Goal: Task Accomplishment & Management: Manage account settings

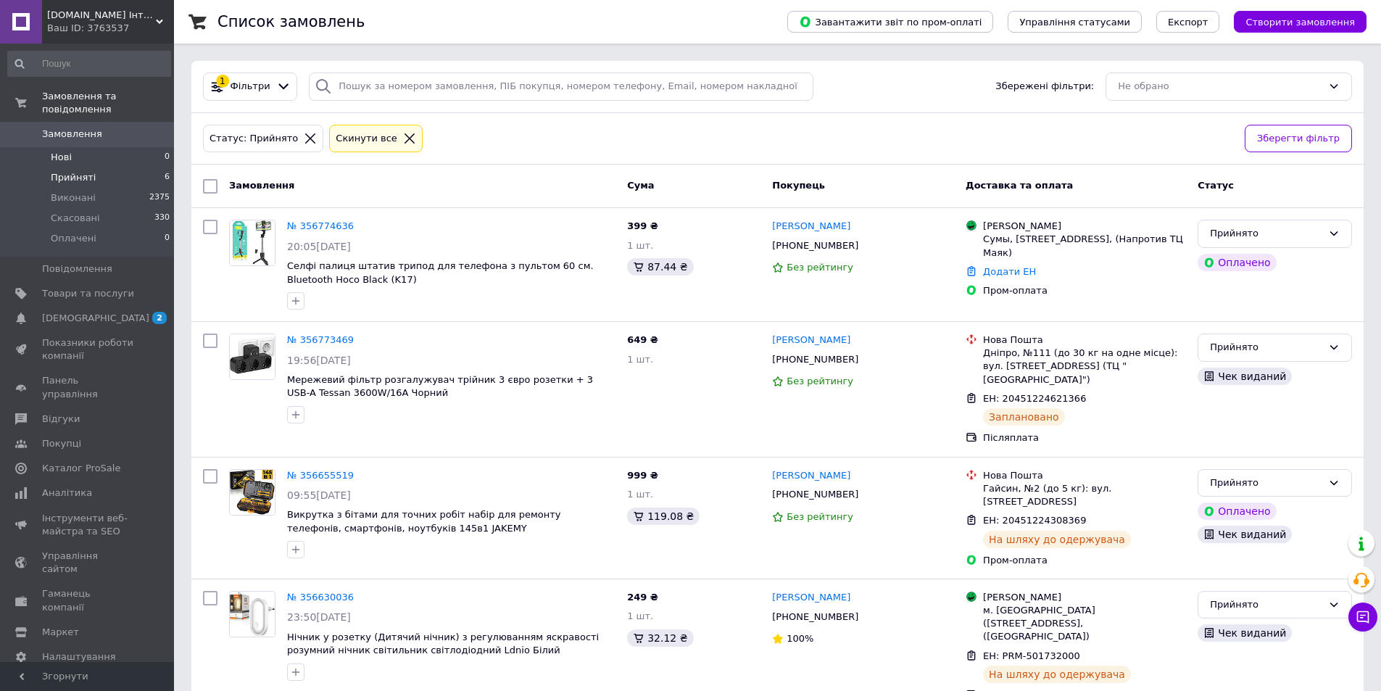
click at [72, 147] on li "Нові 0" at bounding box center [89, 157] width 178 height 20
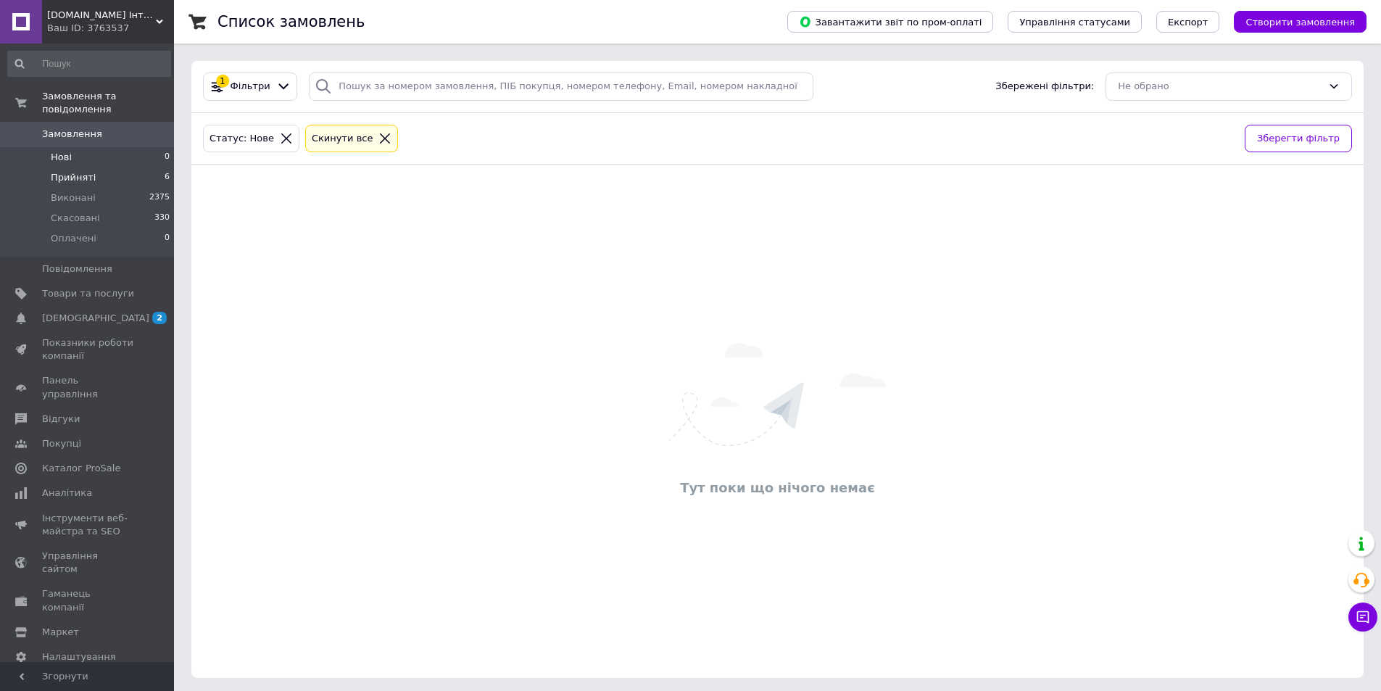
click at [67, 171] on span "Прийняті" at bounding box center [73, 177] width 45 height 13
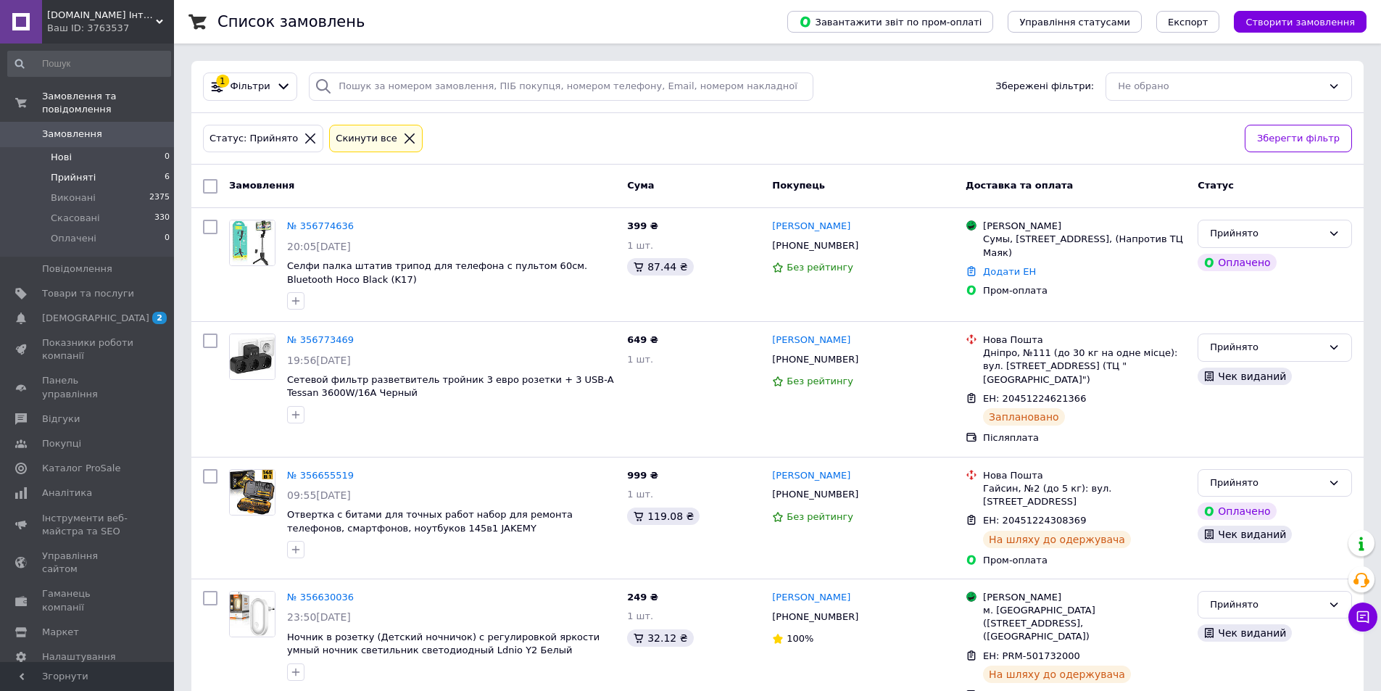
click at [78, 152] on li "Нові 0" at bounding box center [89, 157] width 178 height 20
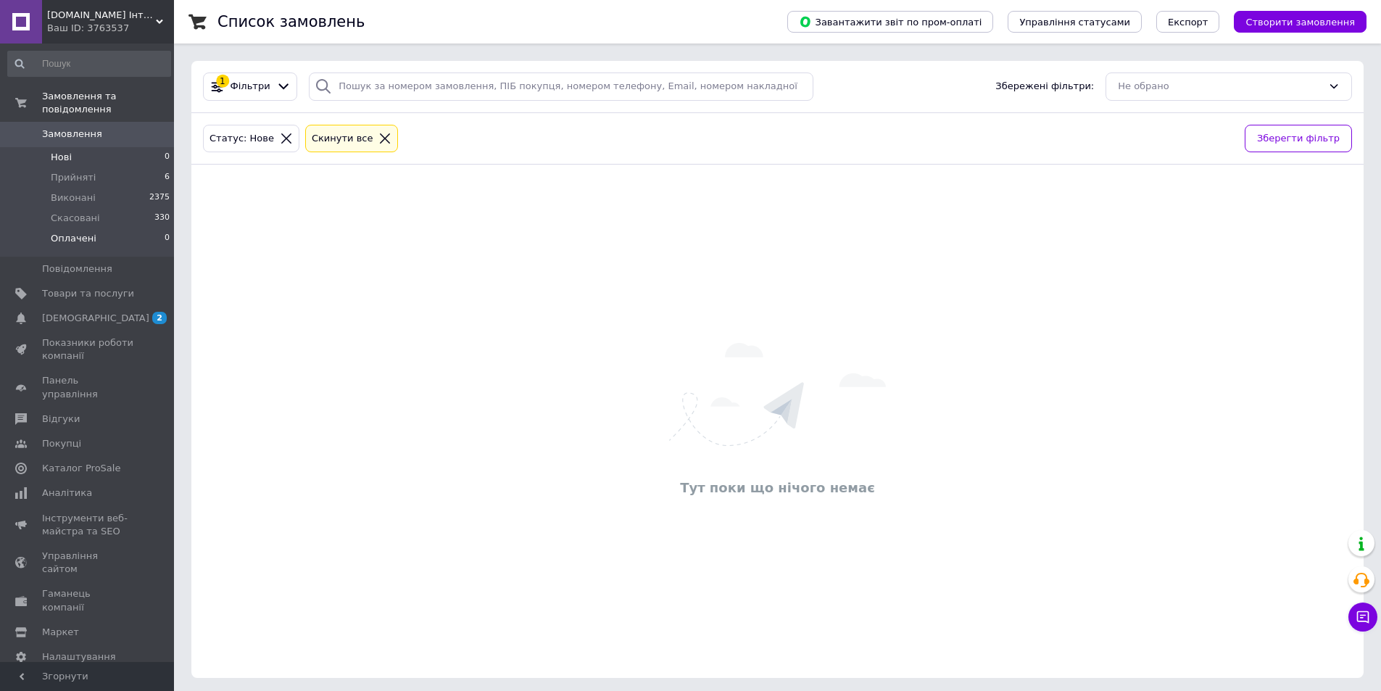
click at [93, 231] on li "Оплачені 0" at bounding box center [89, 242] width 178 height 28
click at [73, 171] on span "Прийняті" at bounding box center [73, 177] width 45 height 13
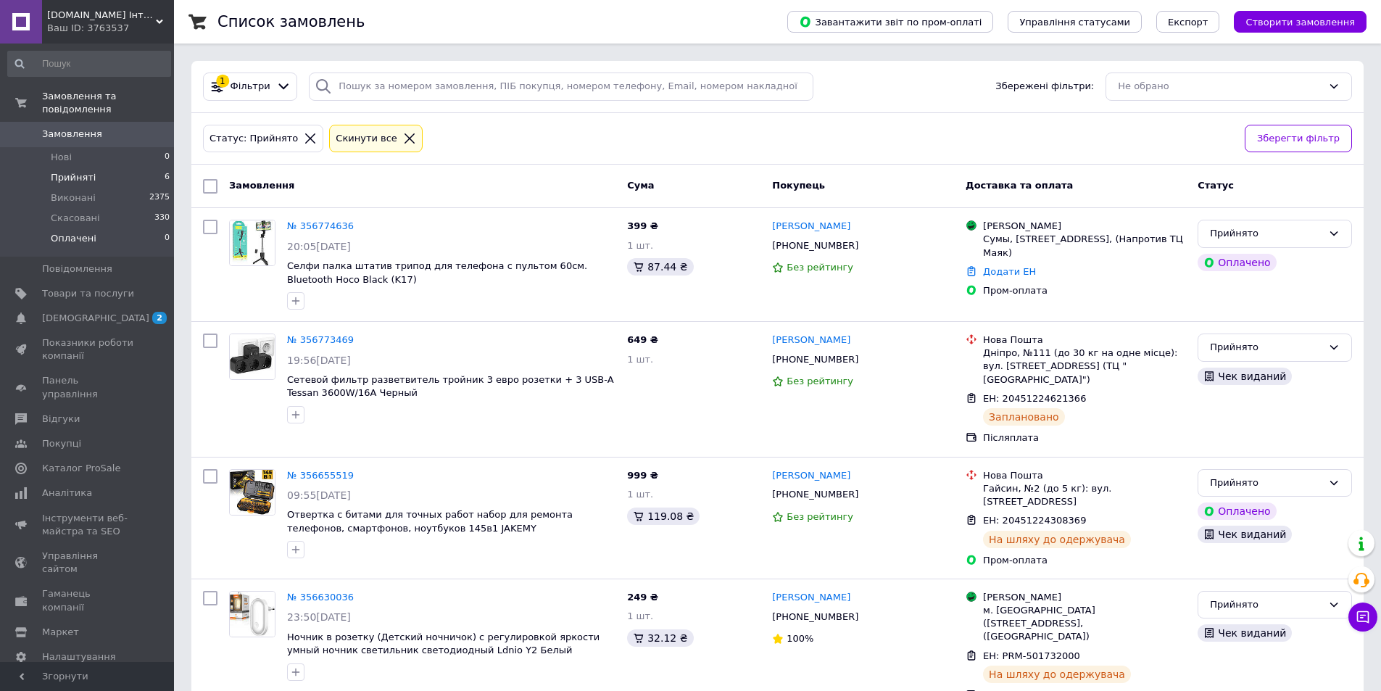
click at [76, 232] on span "Оплачені" at bounding box center [74, 238] width 46 height 13
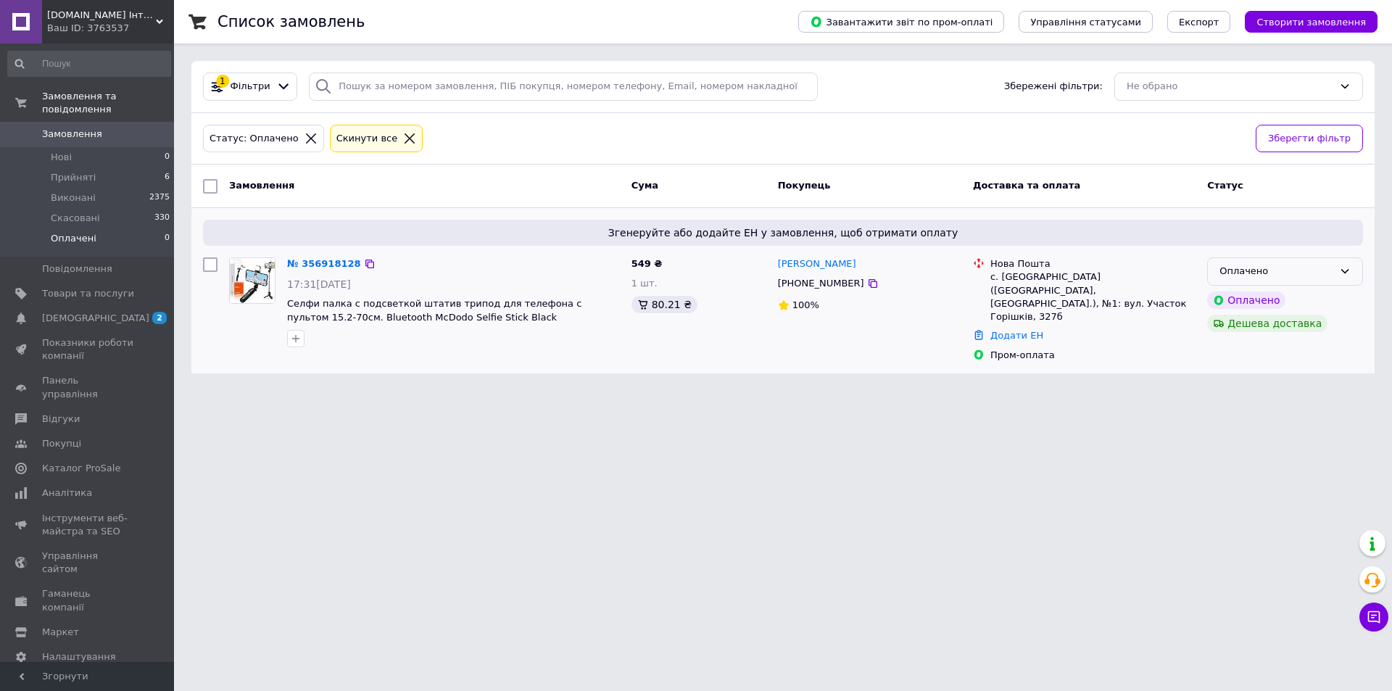
click at [1272, 277] on div "Оплачено" at bounding box center [1276, 271] width 114 height 15
click at [1275, 296] on li "Прийнято" at bounding box center [1285, 302] width 154 height 27
click at [358, 265] on icon at bounding box center [362, 264] width 9 height 9
drag, startPoint x: 777, startPoint y: 268, endPoint x: 841, endPoint y: 269, distance: 63.8
click at [841, 269] on div "[PERSON_NAME]" at bounding box center [869, 264] width 186 height 17
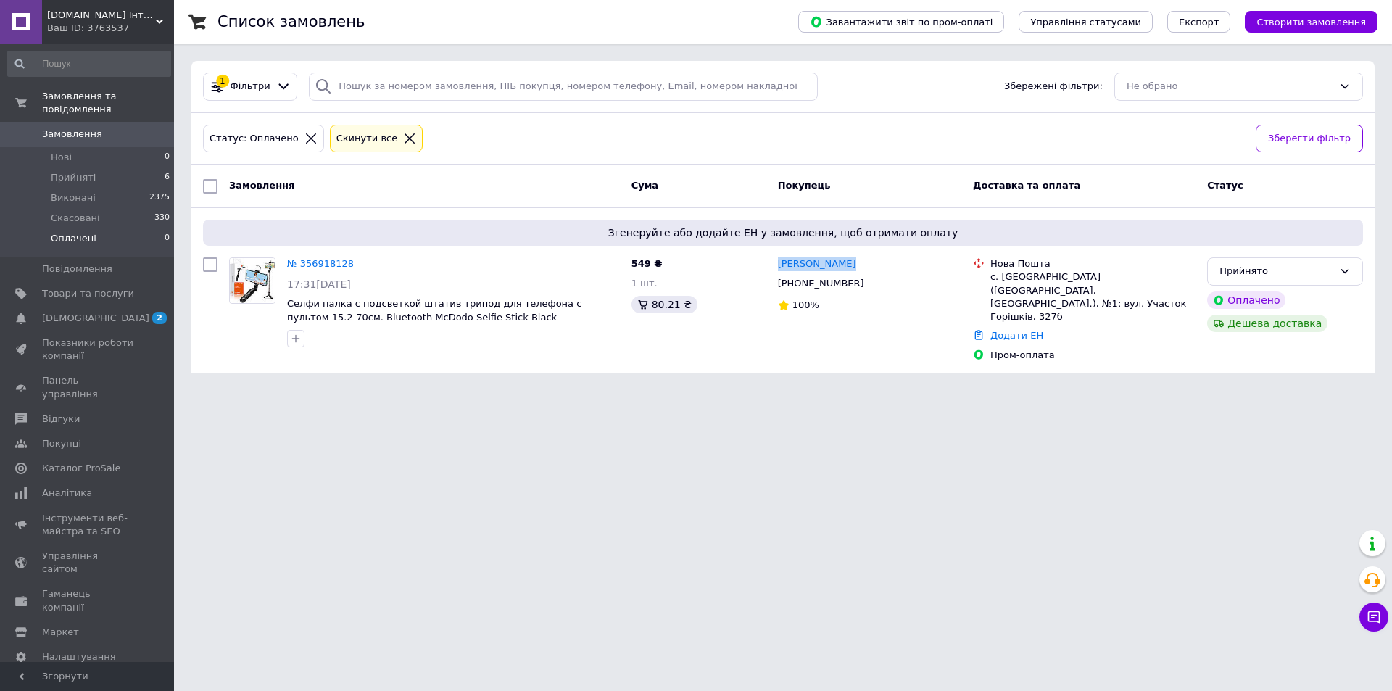
copy link "[PERSON_NAME]"
click at [867, 283] on icon at bounding box center [873, 284] width 12 height 12
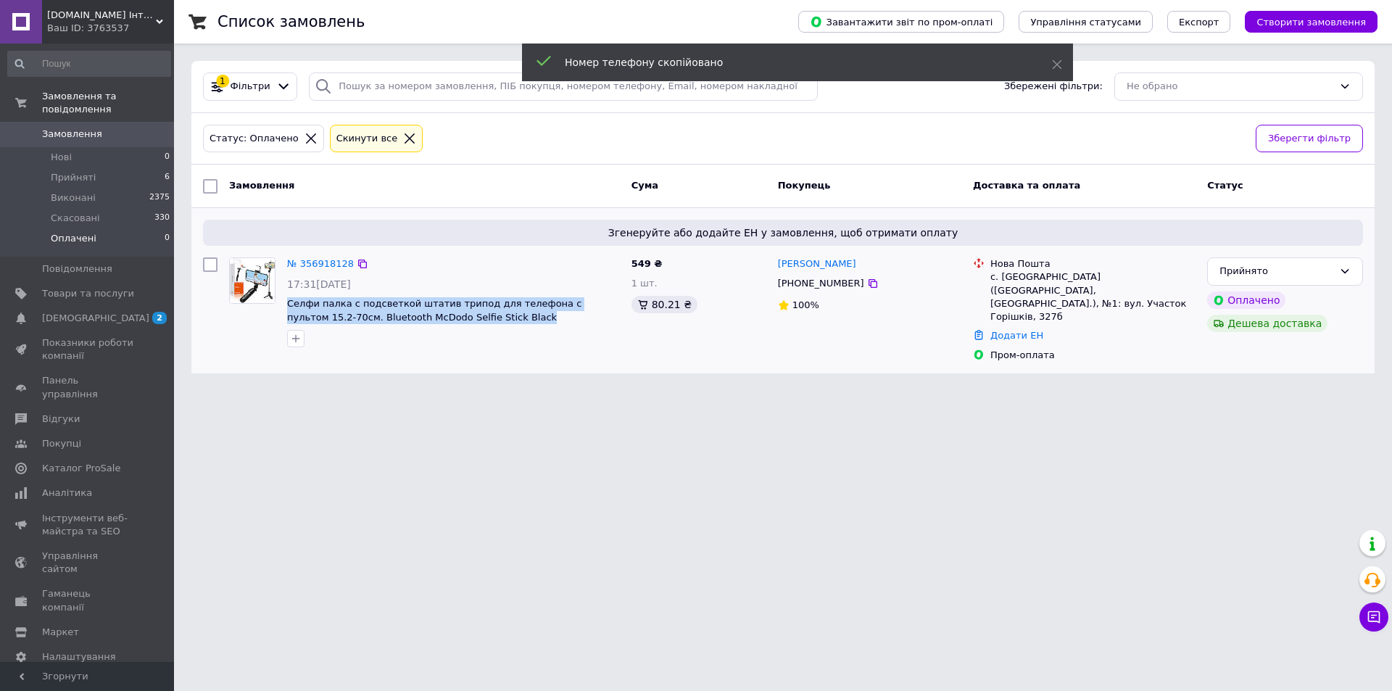
drag, startPoint x: 286, startPoint y: 302, endPoint x: 478, endPoint y: 322, distance: 193.1
click at [478, 322] on div "№ 356918128 17:31[DATE] Селфи палка с подсветкой штатив трипод для телефона с п…" at bounding box center [453, 302] width 344 height 101
copy span "Селфи палка с подсветкой штатив трипод для телефона с пультом 15.2-70см. Blueto…"
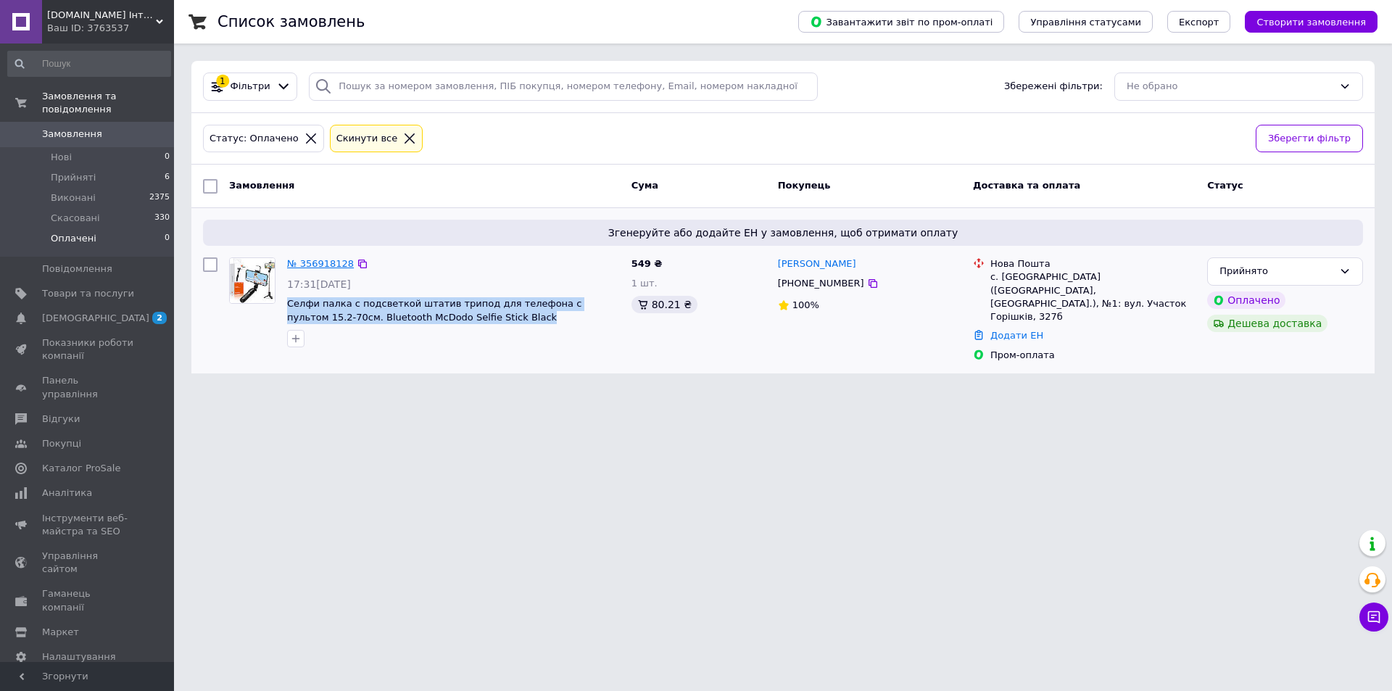
click at [310, 262] on link "№ 356918128" at bounding box center [320, 263] width 67 height 11
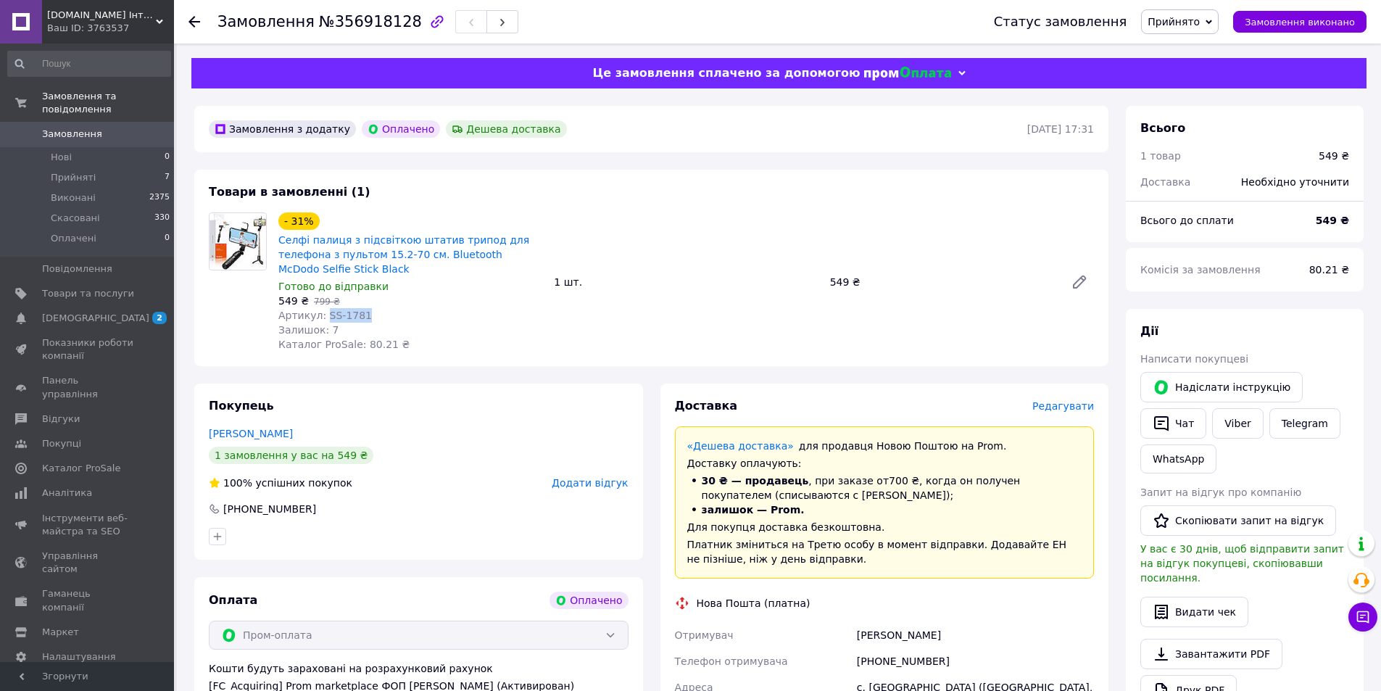
drag, startPoint x: 321, startPoint y: 300, endPoint x: 432, endPoint y: 294, distance: 111.1
click at [432, 308] on div "Артикул: SS-1781" at bounding box center [410, 315] width 264 height 14
copy span "SS-1781"
click at [1085, 400] on span "Редагувати" at bounding box center [1063, 406] width 62 height 12
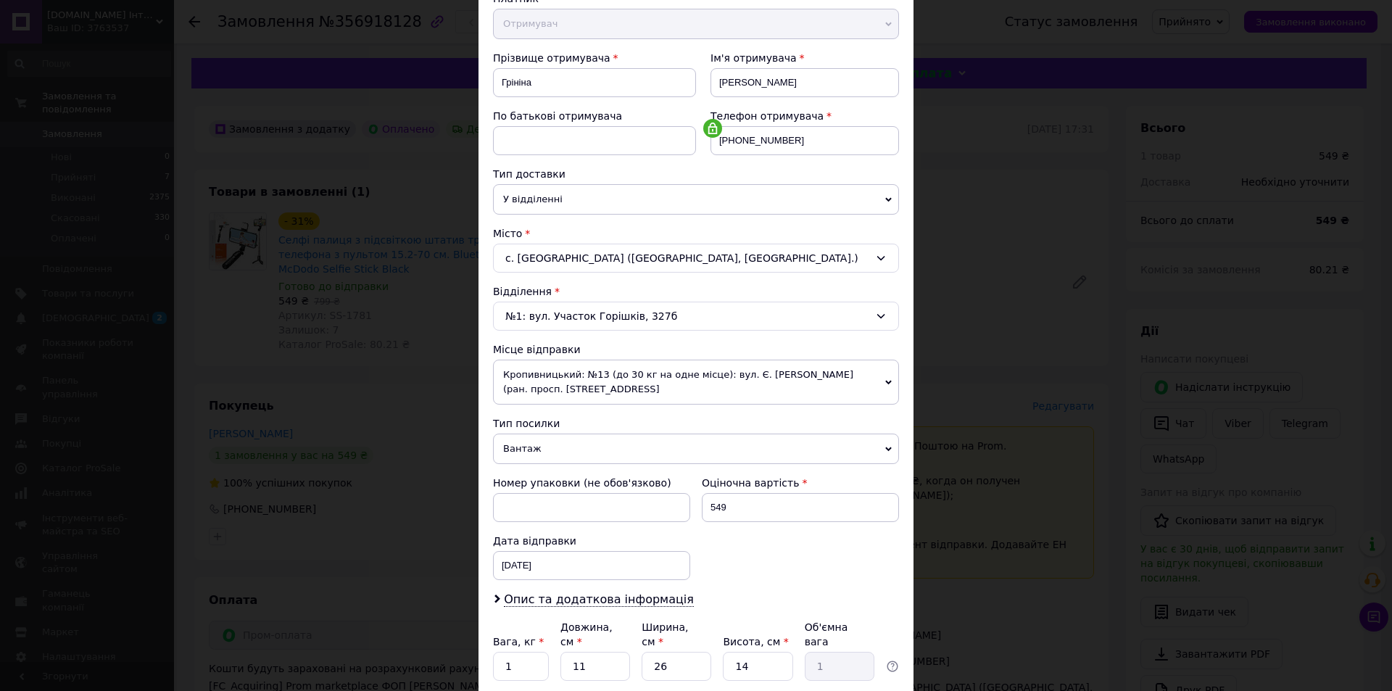
scroll to position [286, 0]
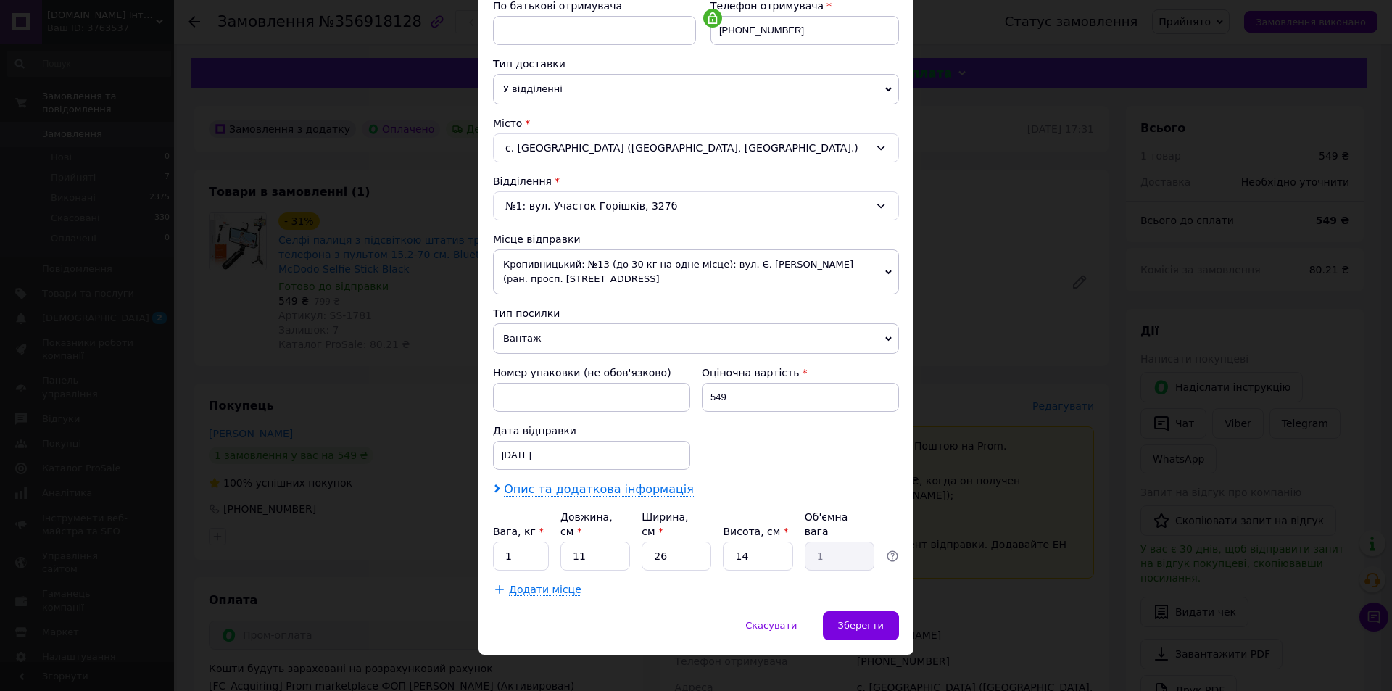
drag, startPoint x: 566, startPoint y: 489, endPoint x: 568, endPoint y: 504, distance: 14.7
click at [566, 490] on span "Опис та додаткова інформація" at bounding box center [599, 489] width 190 height 14
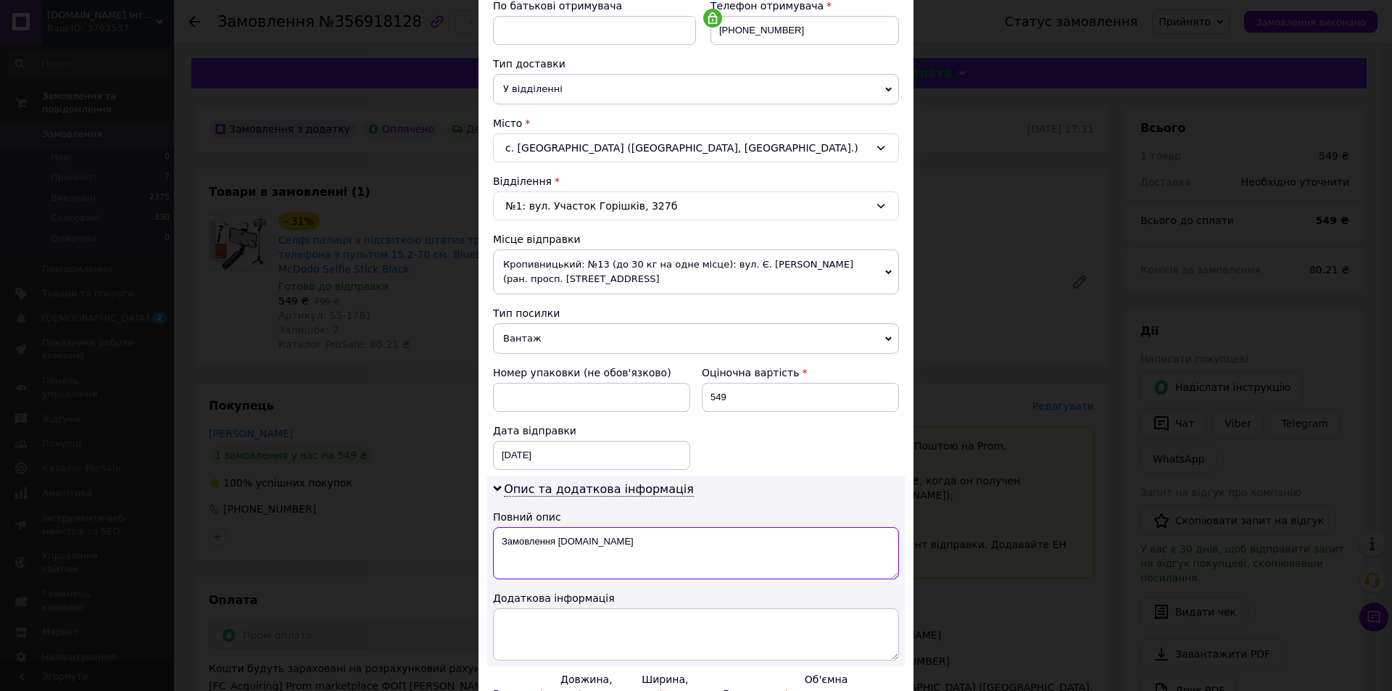
click at [572, 532] on textarea "Замовлення [DOMAIN_NAME]" at bounding box center [696, 553] width 406 height 52
paste textarea "SS-1781"
type textarea "McDodo SS-1781"
click at [553, 639] on textarea at bounding box center [696, 634] width 406 height 52
paste textarea "McDodo SS-1781"
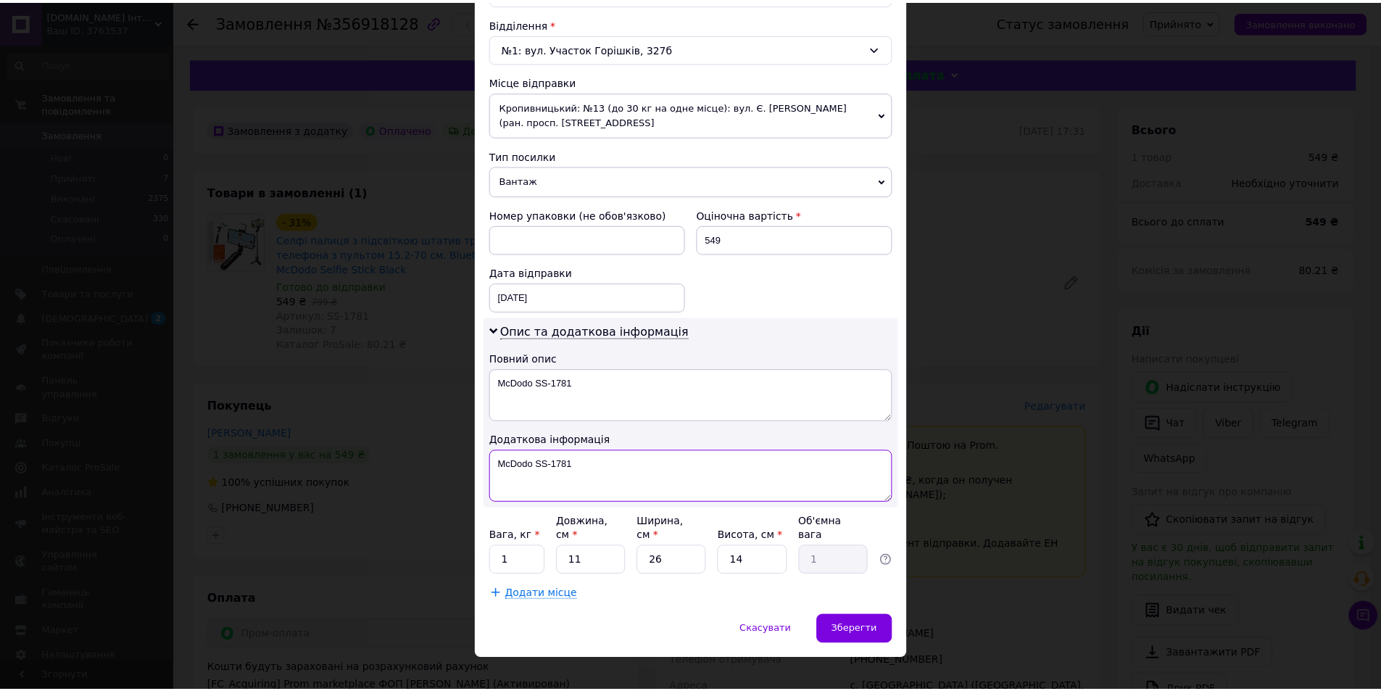
scroll to position [449, 0]
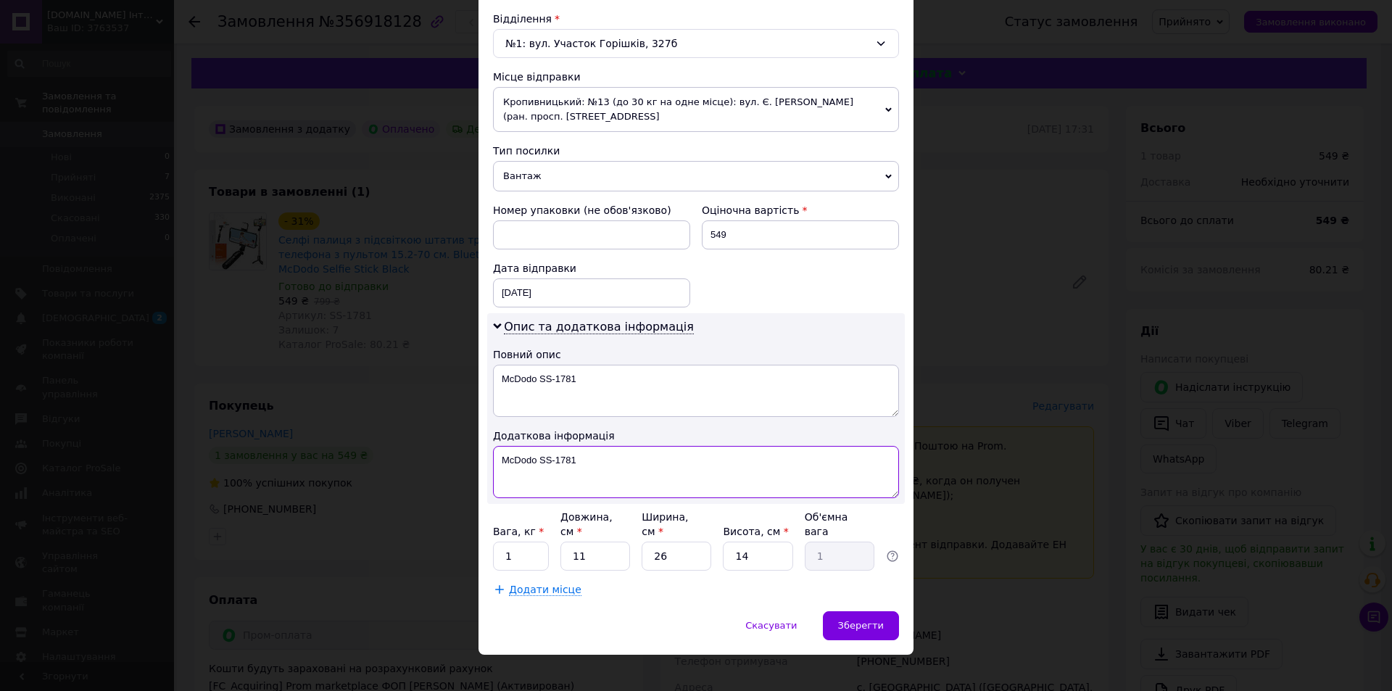
type textarea "McDodo SS-1781"
click at [593, 552] on input "11" at bounding box center [595, 556] width 70 height 29
type input "2"
type input "0.18"
type input "20"
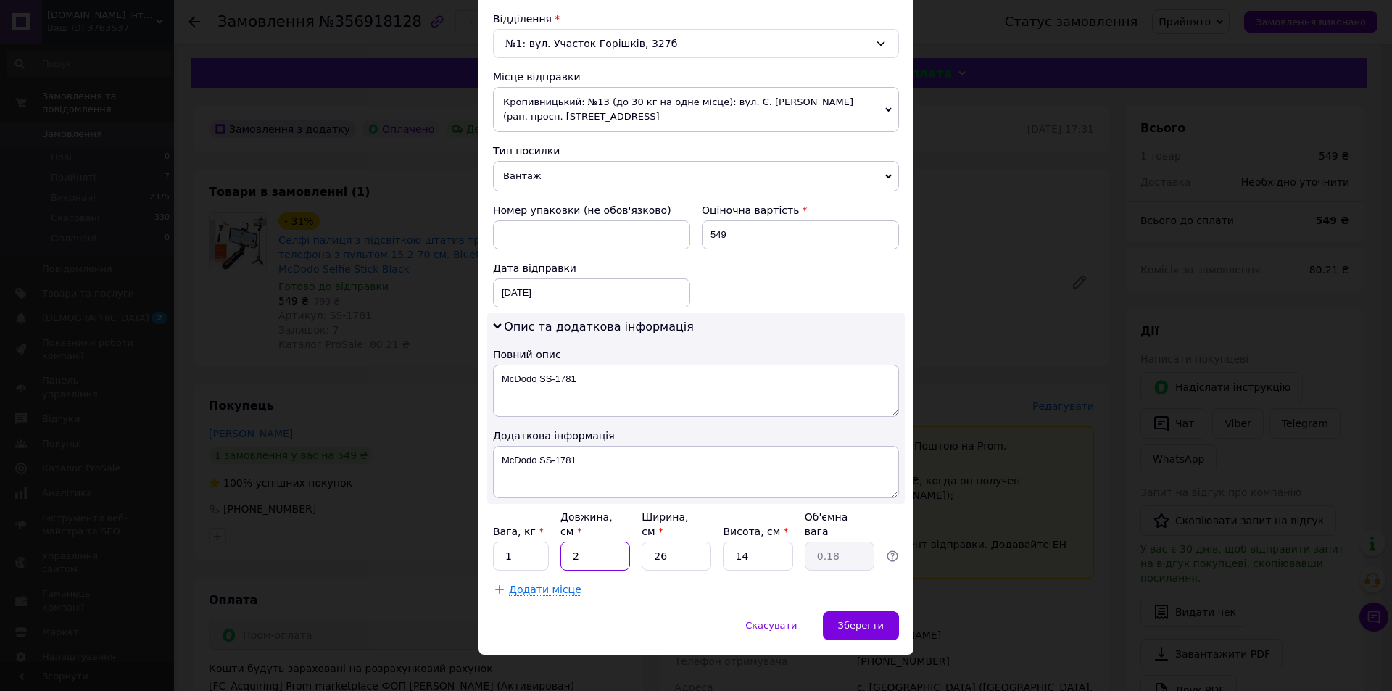
type input "1.82"
type input "20"
click at [686, 542] on input "26" at bounding box center [677, 556] width 70 height 29
type input "1"
type input "0.1"
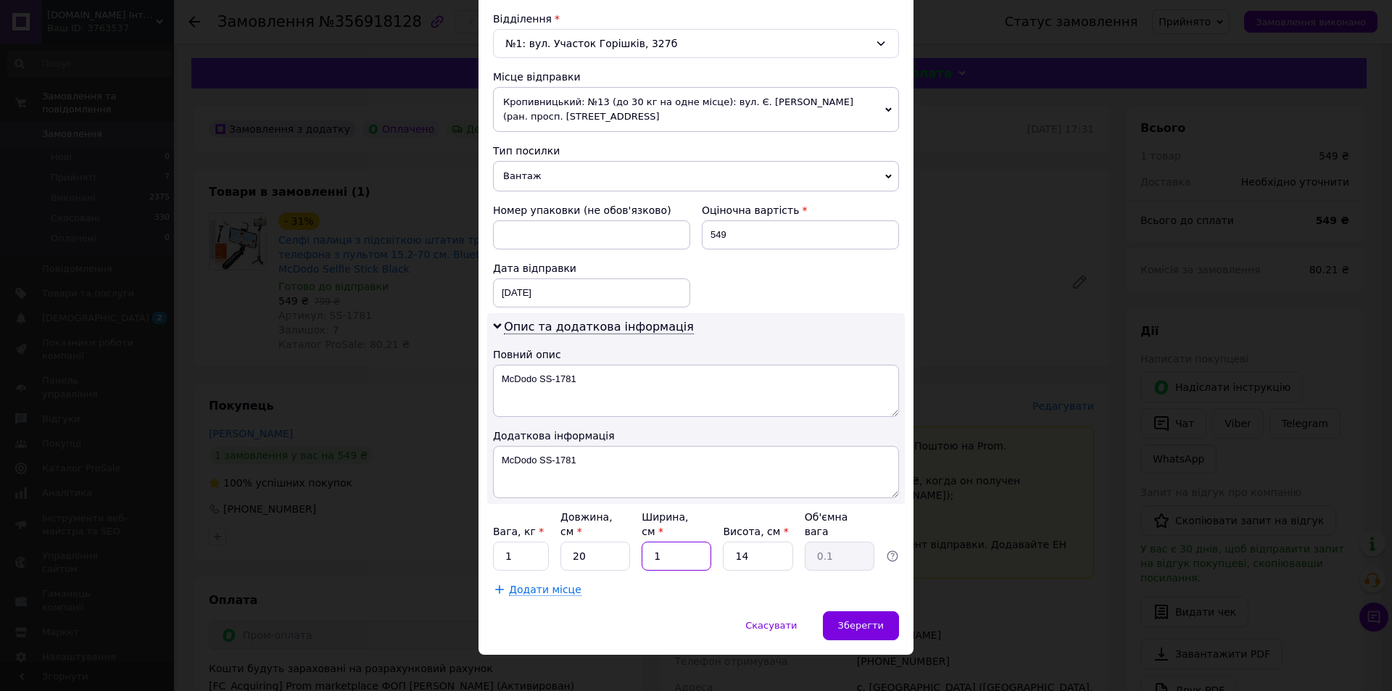
type input "10"
type input "0.7"
type input "10"
click at [747, 542] on input "14" at bounding box center [758, 556] width 70 height 29
type input "6"
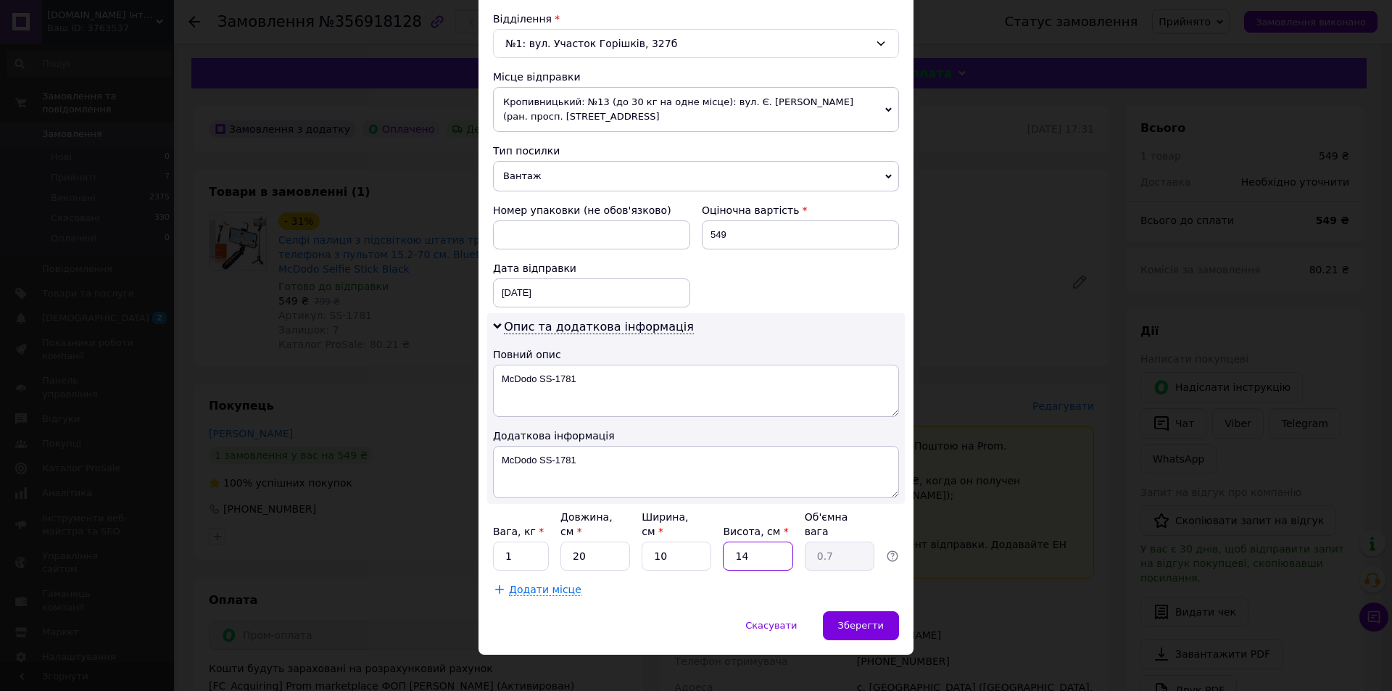
type input "0.3"
type input "6"
click at [522, 542] on input "1" at bounding box center [521, 556] width 56 height 29
type input "0.5"
click at [586, 476] on textarea "McDodo SS-1781" at bounding box center [696, 472] width 406 height 52
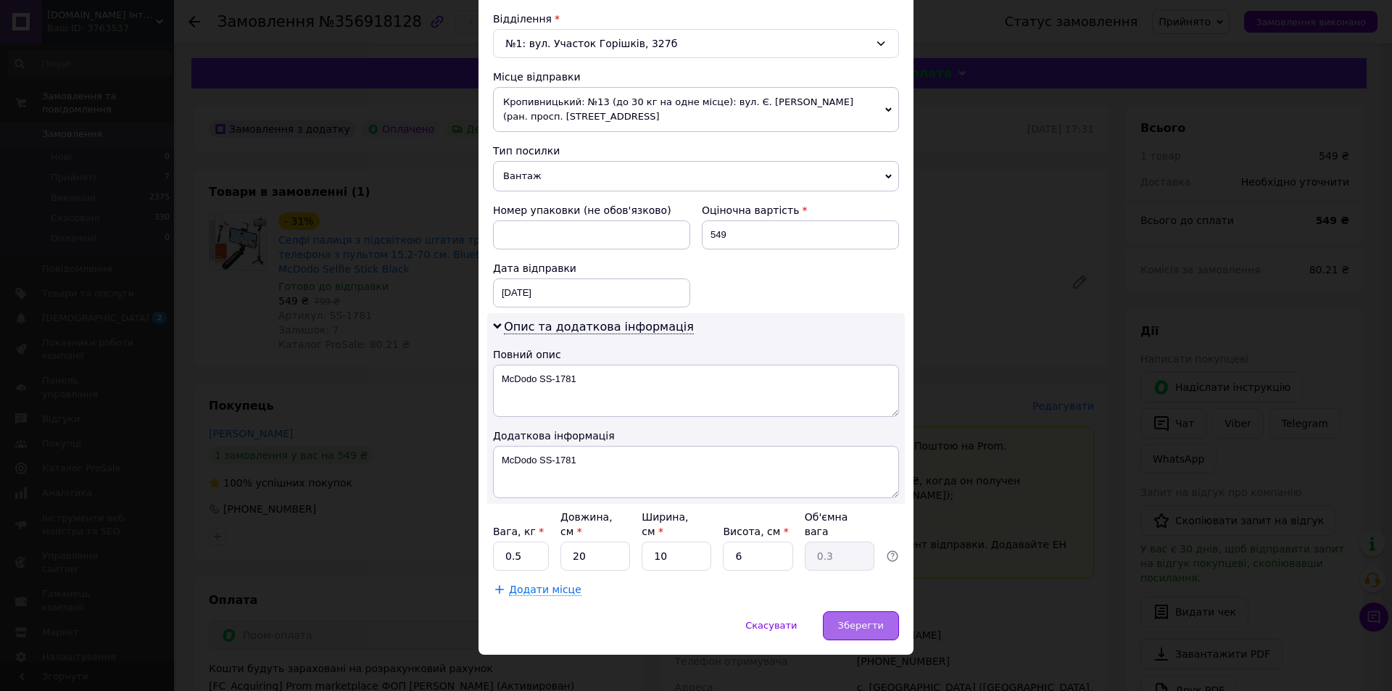
click at [872, 611] on div "Зберегти" at bounding box center [861, 625] width 76 height 29
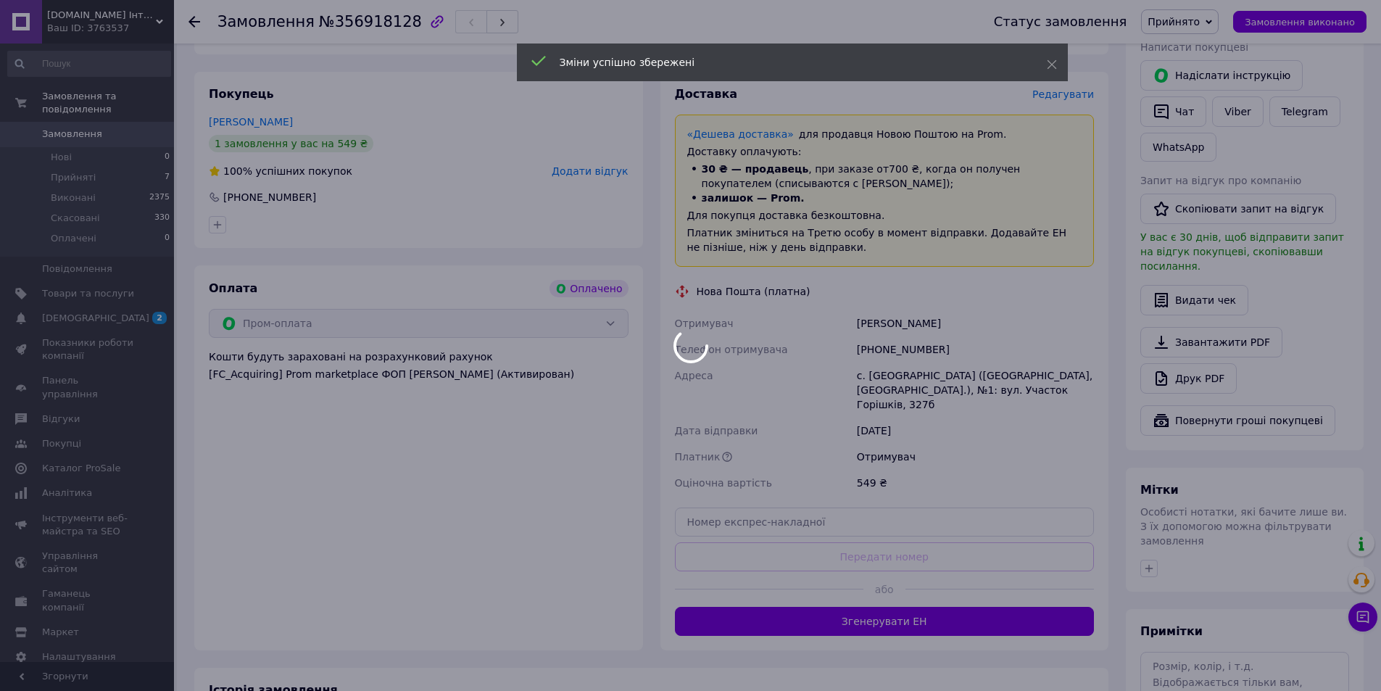
scroll to position [482, 0]
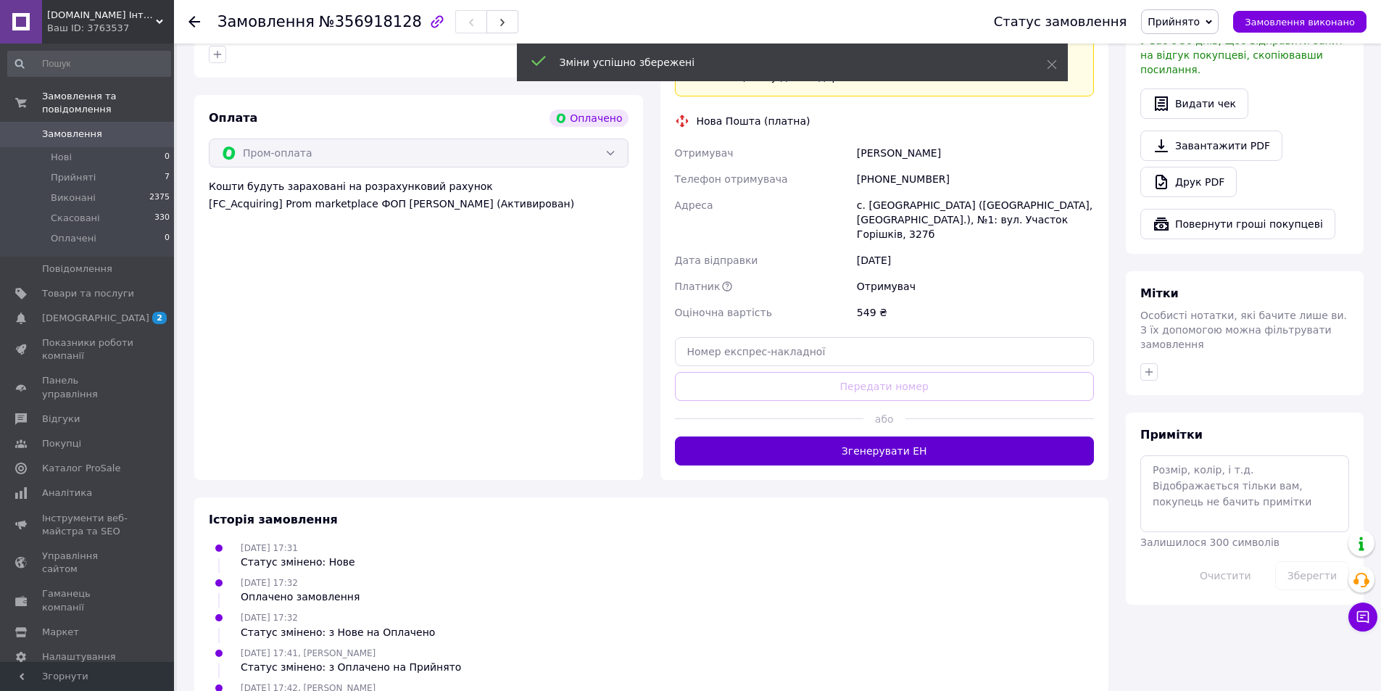
click at [821, 444] on button "Згенерувати ЕН" at bounding box center [885, 450] width 420 height 29
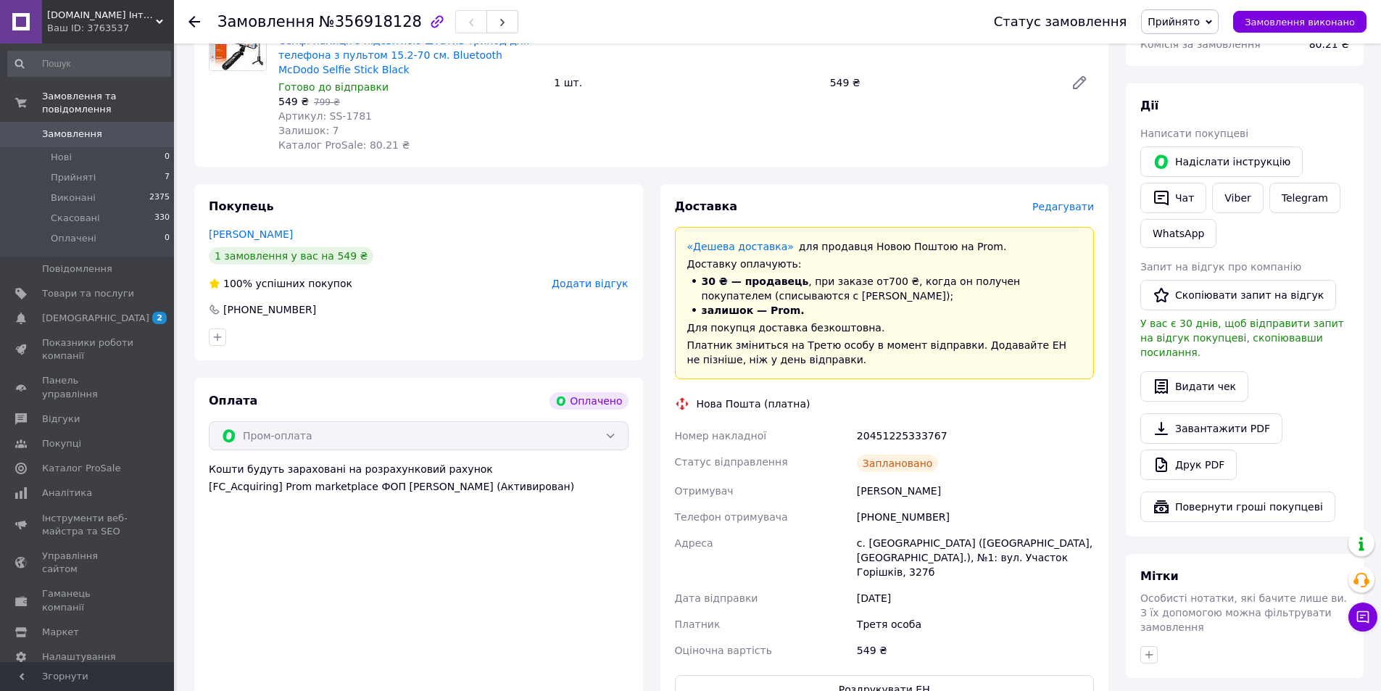
scroll to position [192, 0]
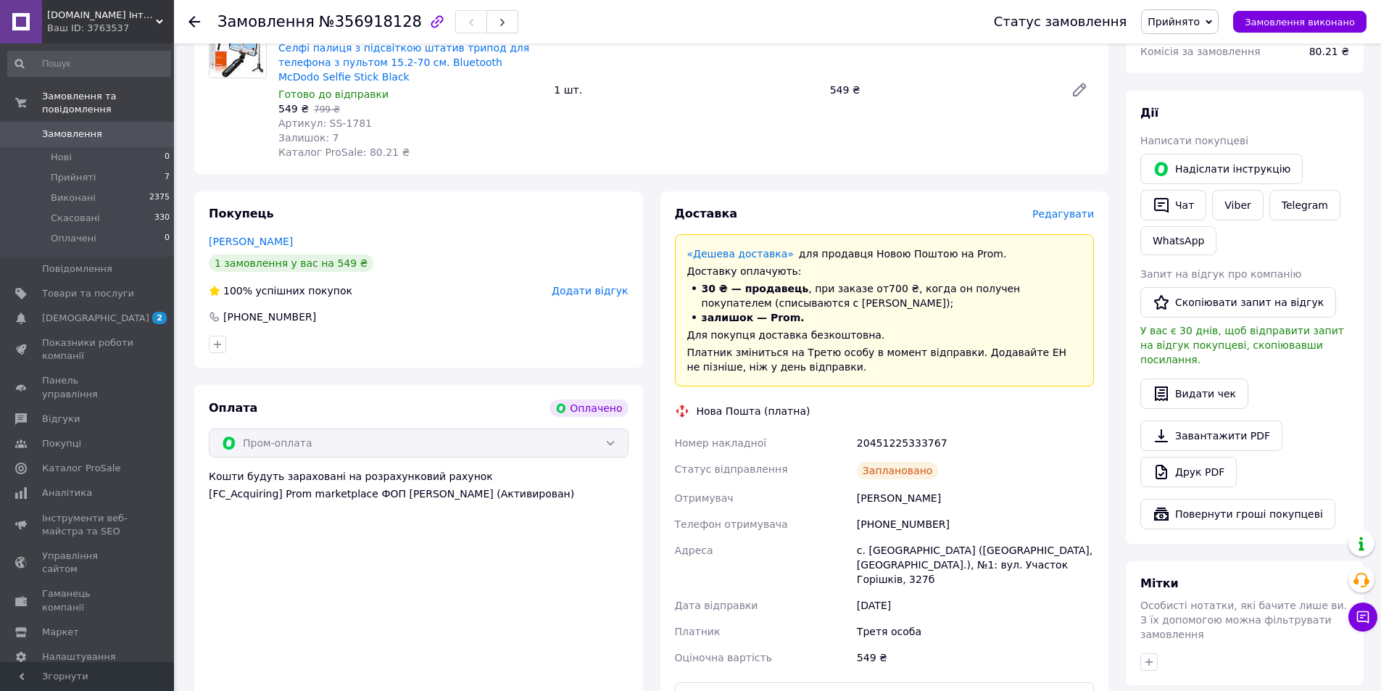
click at [876, 430] on div "20451225333767" at bounding box center [975, 443] width 243 height 26
click at [867, 430] on div "20451225333767" at bounding box center [975, 443] width 243 height 26
copy div "20451225333767"
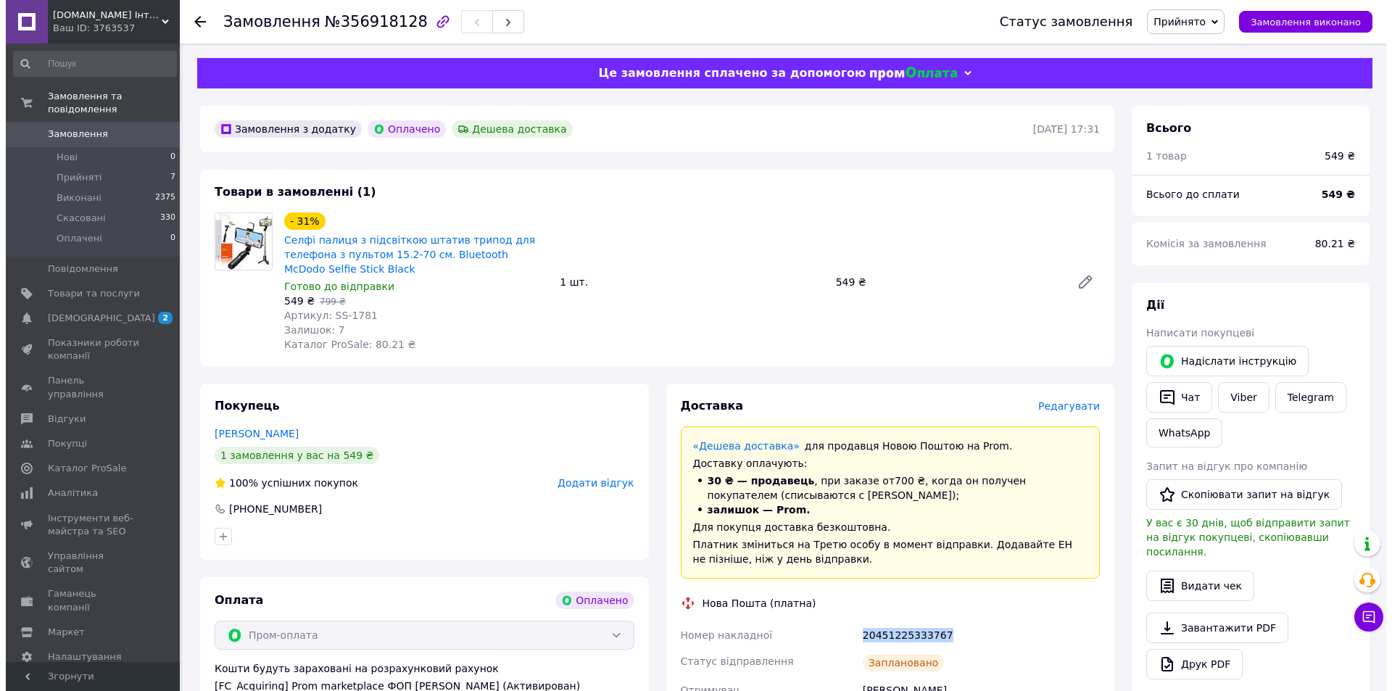
scroll to position [290, 0]
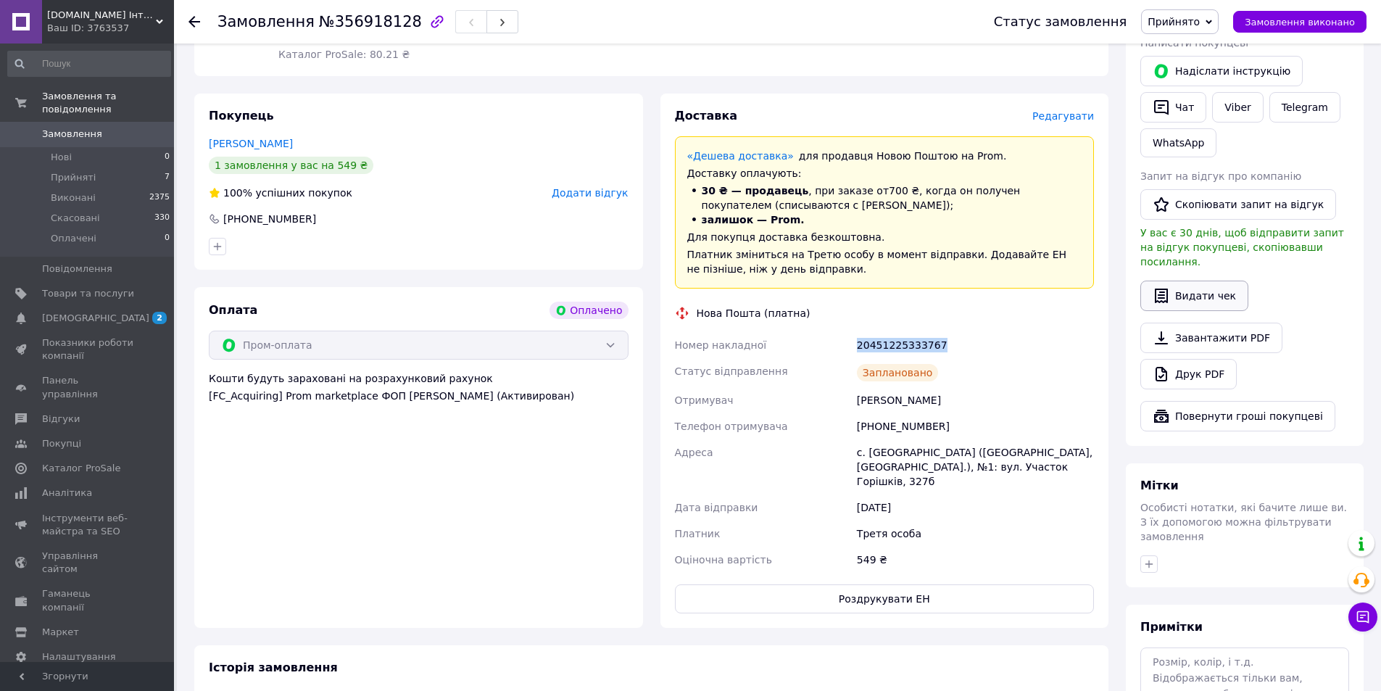
click at [1162, 287] on icon "button" at bounding box center [1161, 295] width 17 height 17
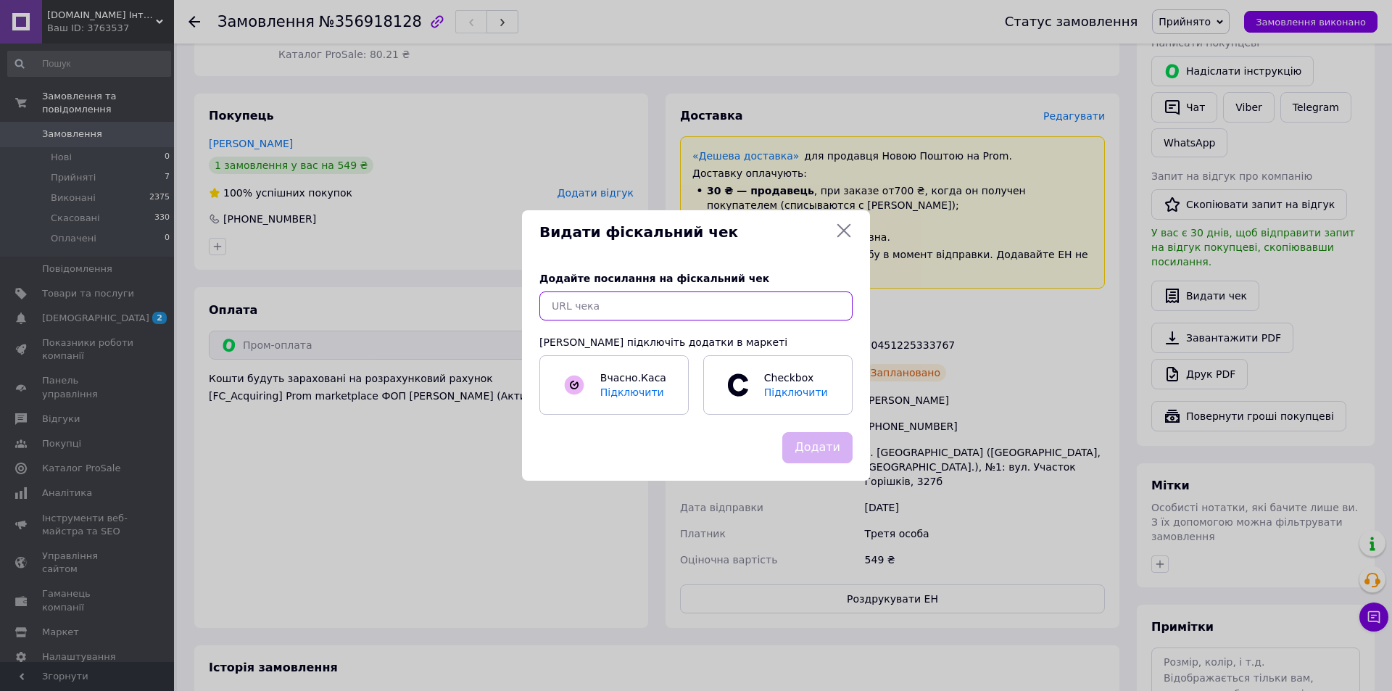
click at [581, 315] on input "text" at bounding box center [695, 305] width 313 height 29
paste input "[URL][DOMAIN_NAME]"
type input "[URL][DOMAIN_NAME]"
click at [803, 441] on button "Додати" at bounding box center [817, 447] width 70 height 31
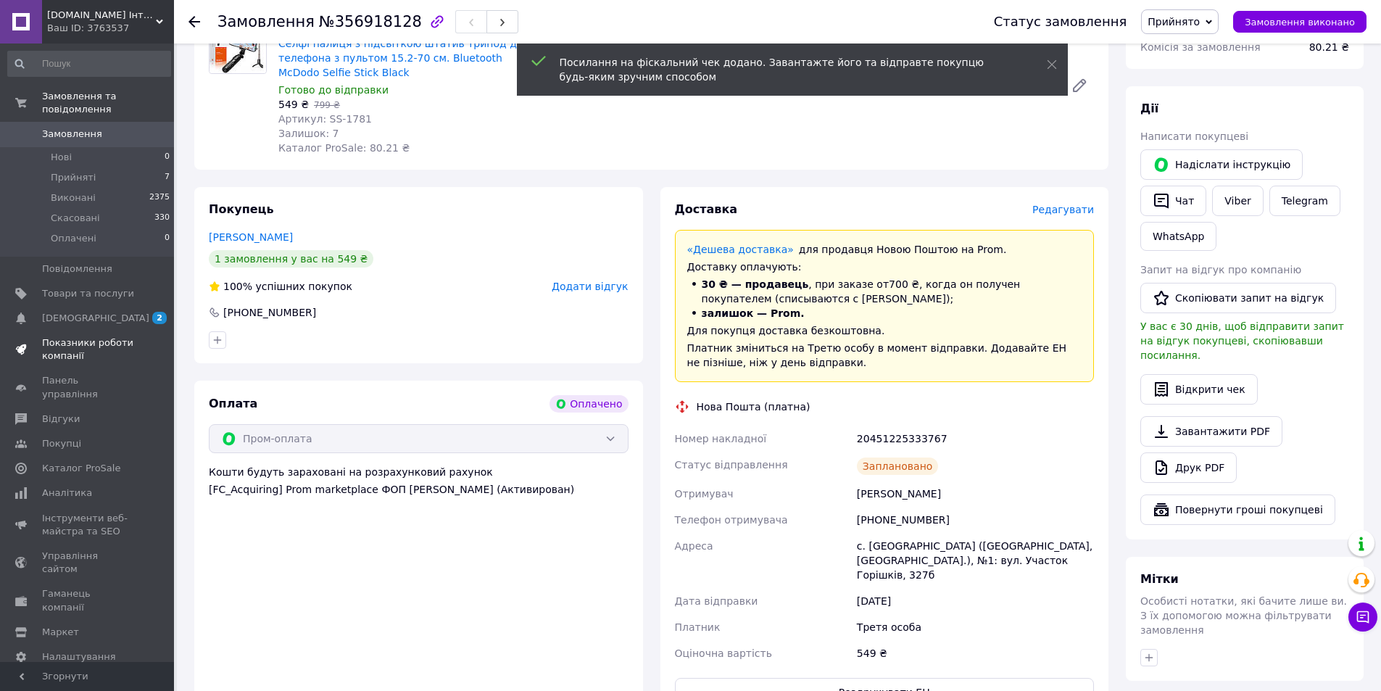
scroll to position [0, 0]
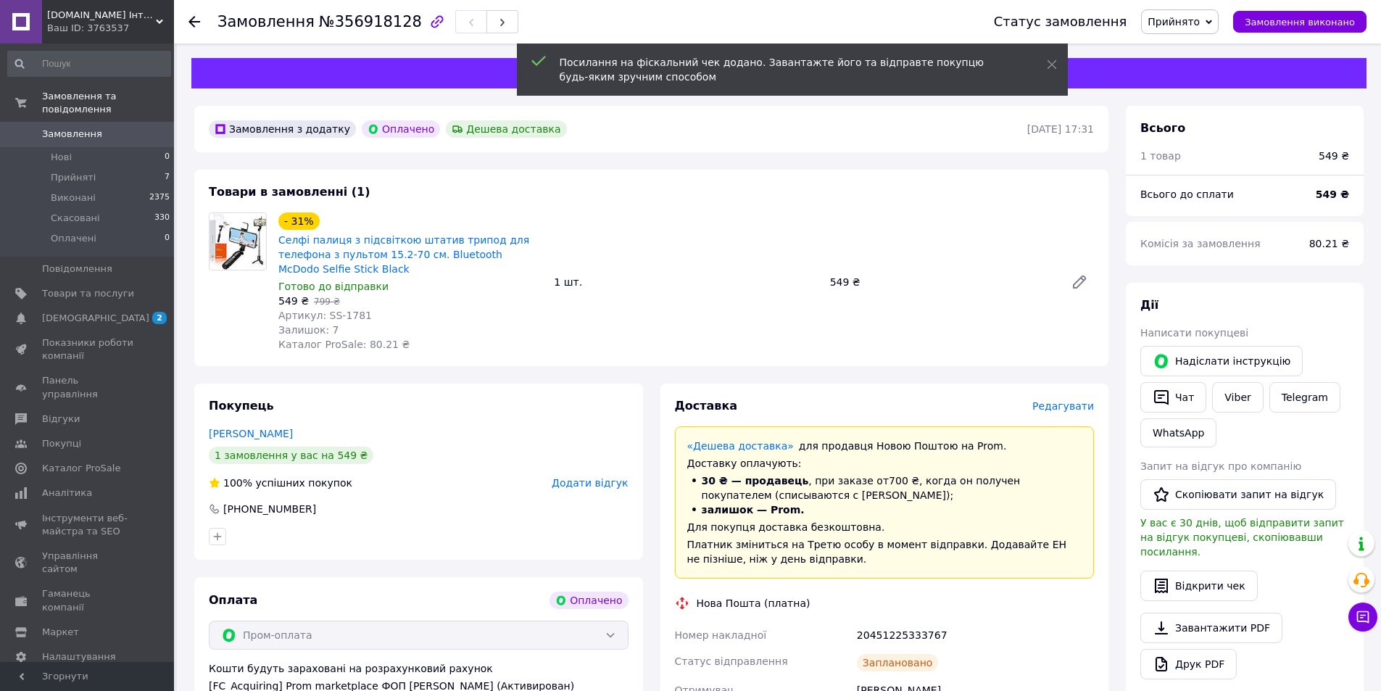
click at [78, 128] on span "Замовлення" at bounding box center [72, 134] width 60 height 13
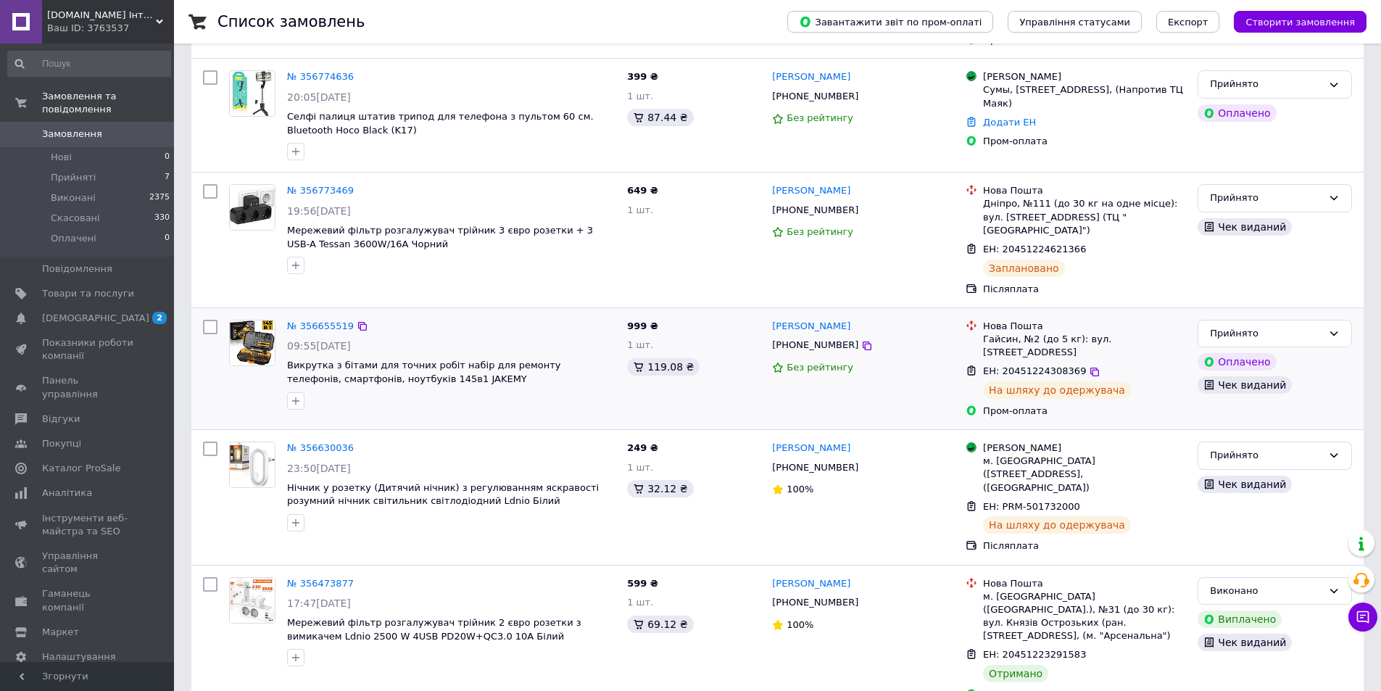
scroll to position [290, 0]
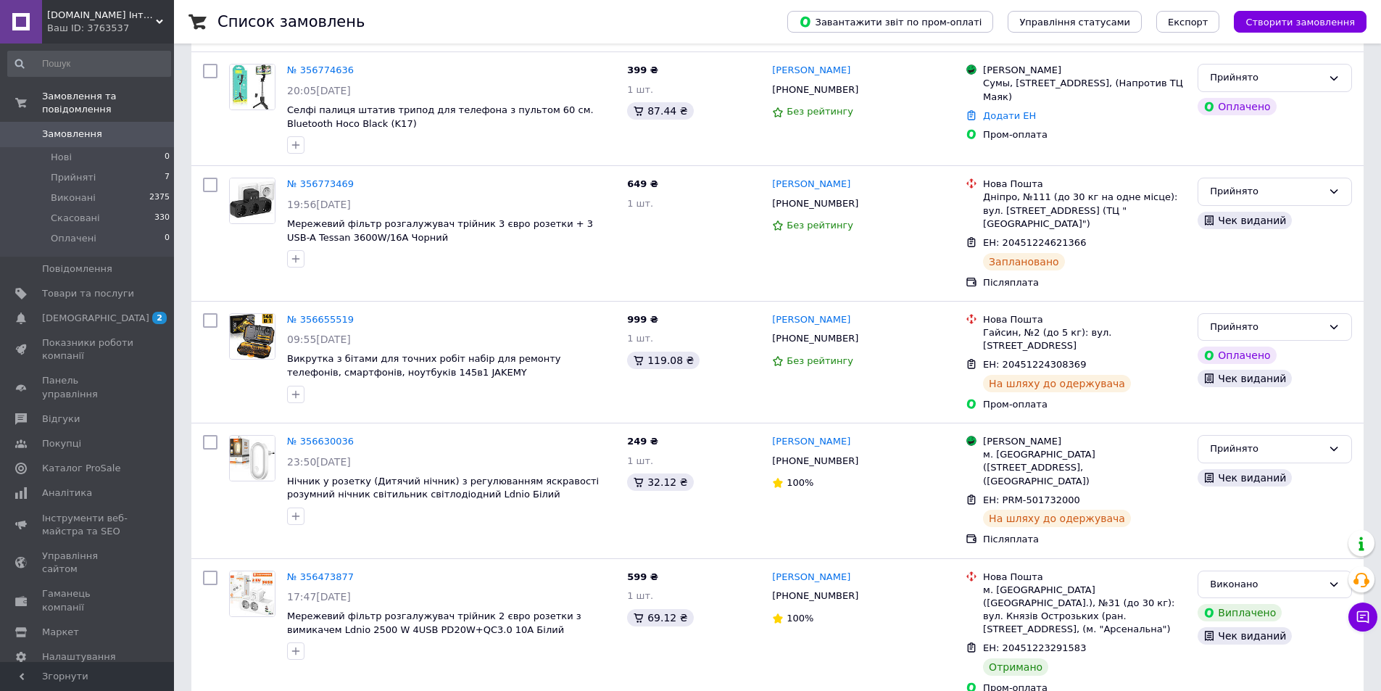
click at [66, 171] on span "Прийняті" at bounding box center [73, 177] width 45 height 13
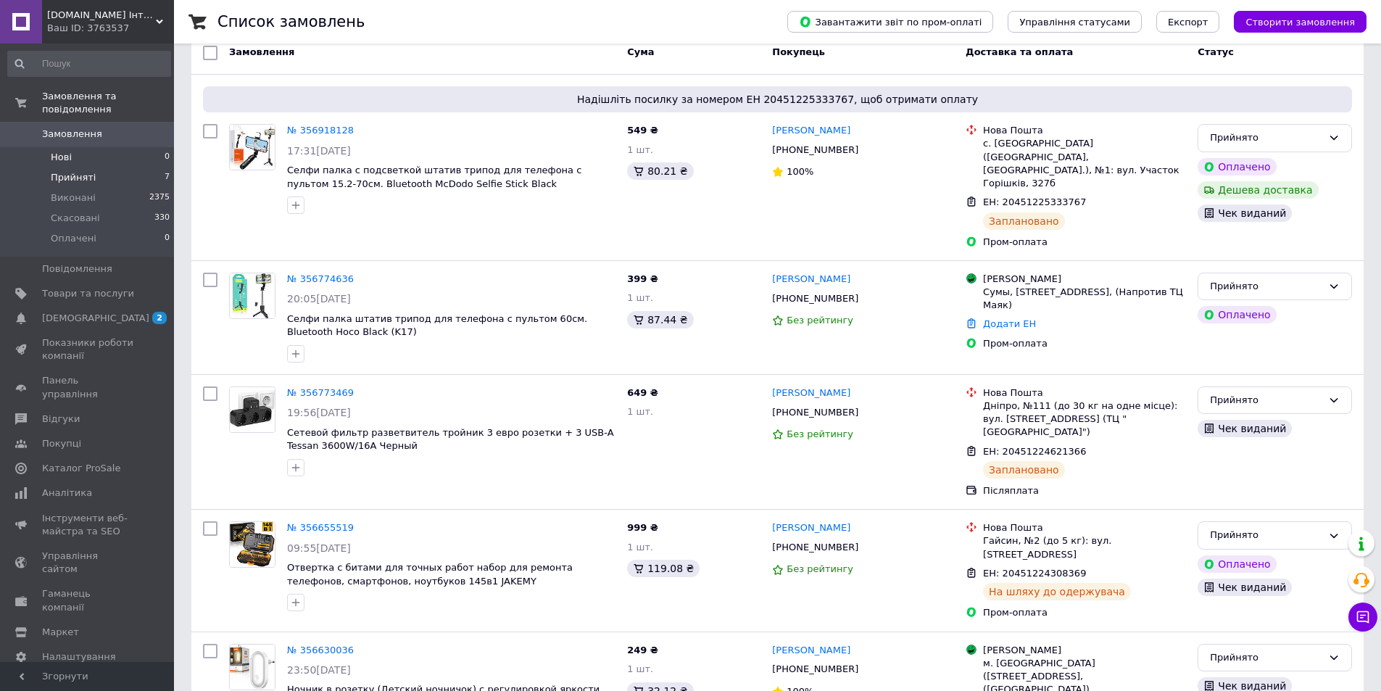
scroll to position [56, 0]
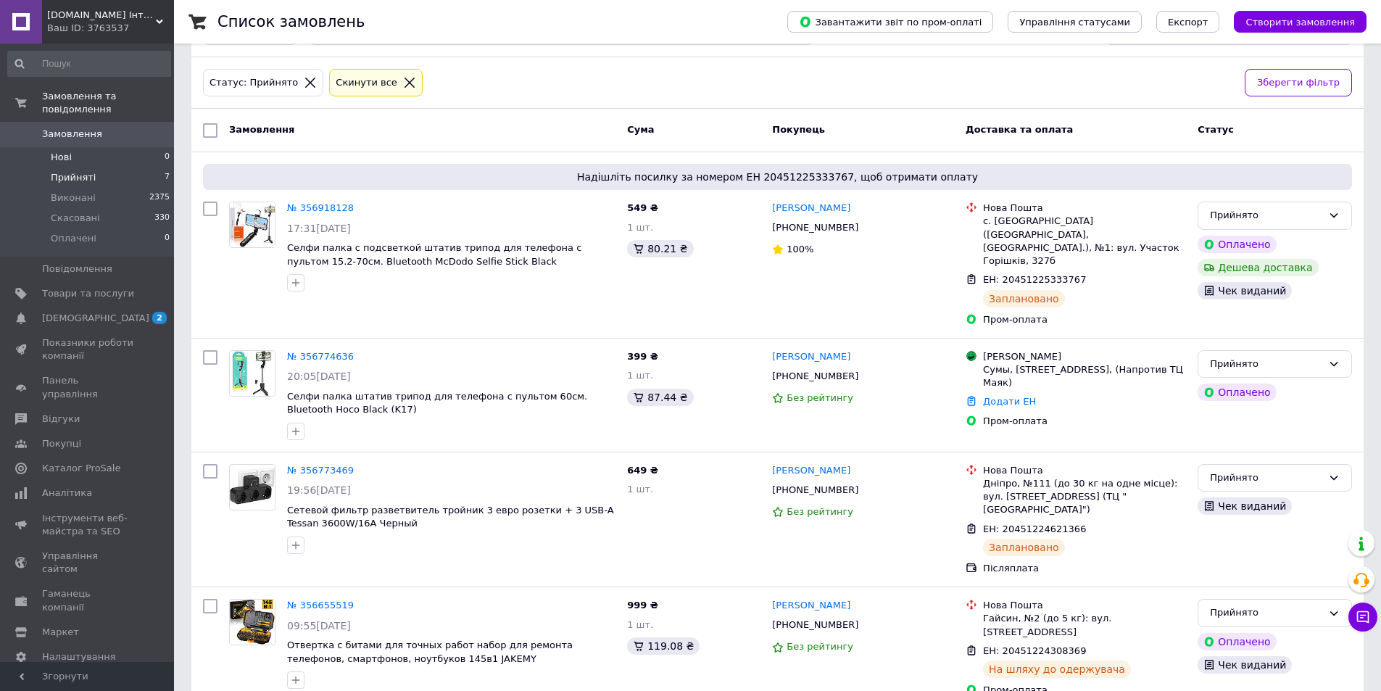
click at [67, 151] on span "Нові" at bounding box center [61, 157] width 21 height 13
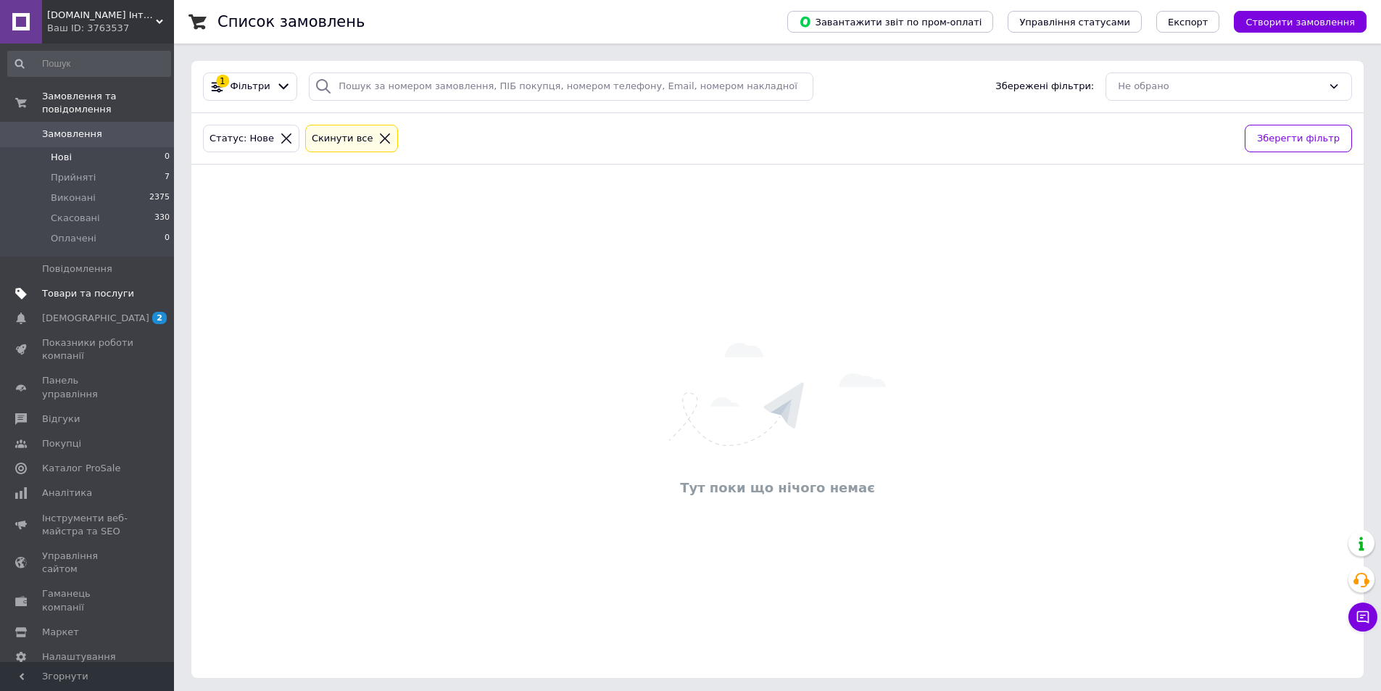
click at [67, 287] on span "Товари та послуги" at bounding box center [88, 293] width 92 height 13
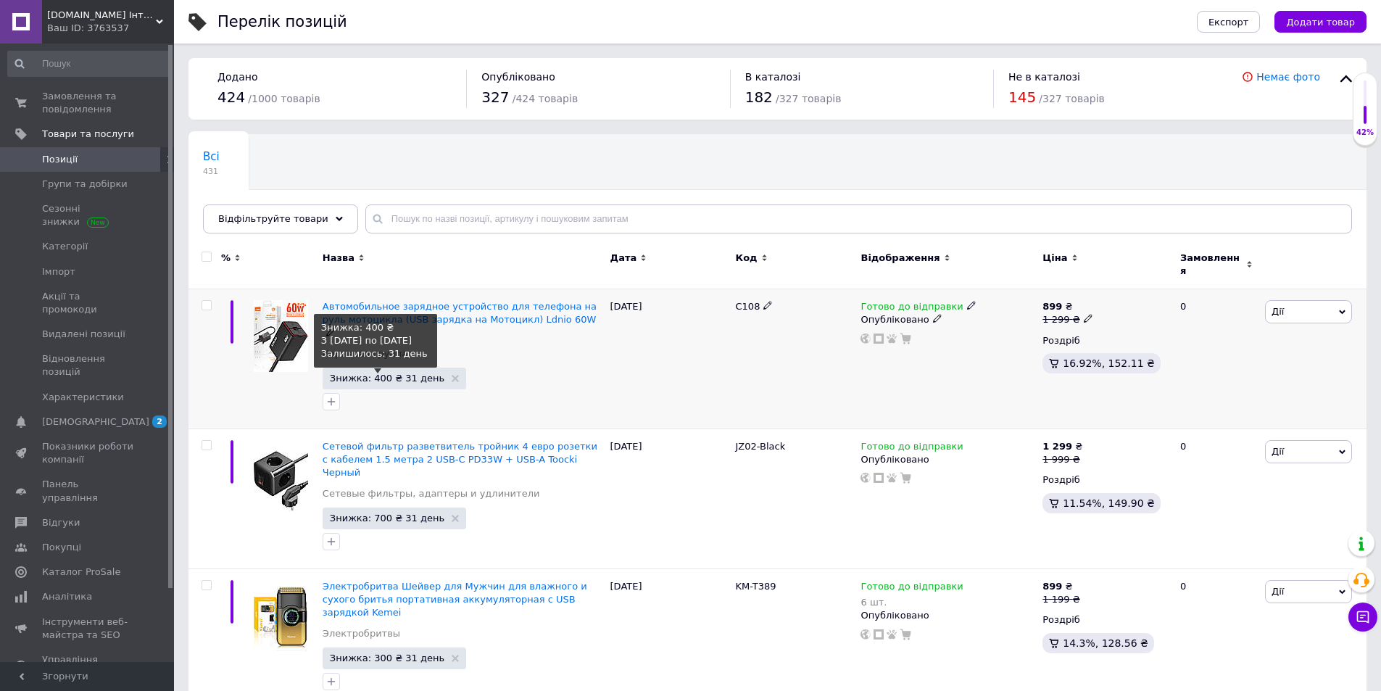
click at [381, 373] on span "Знижка: 400 ₴ 31 день" at bounding box center [387, 377] width 115 height 9
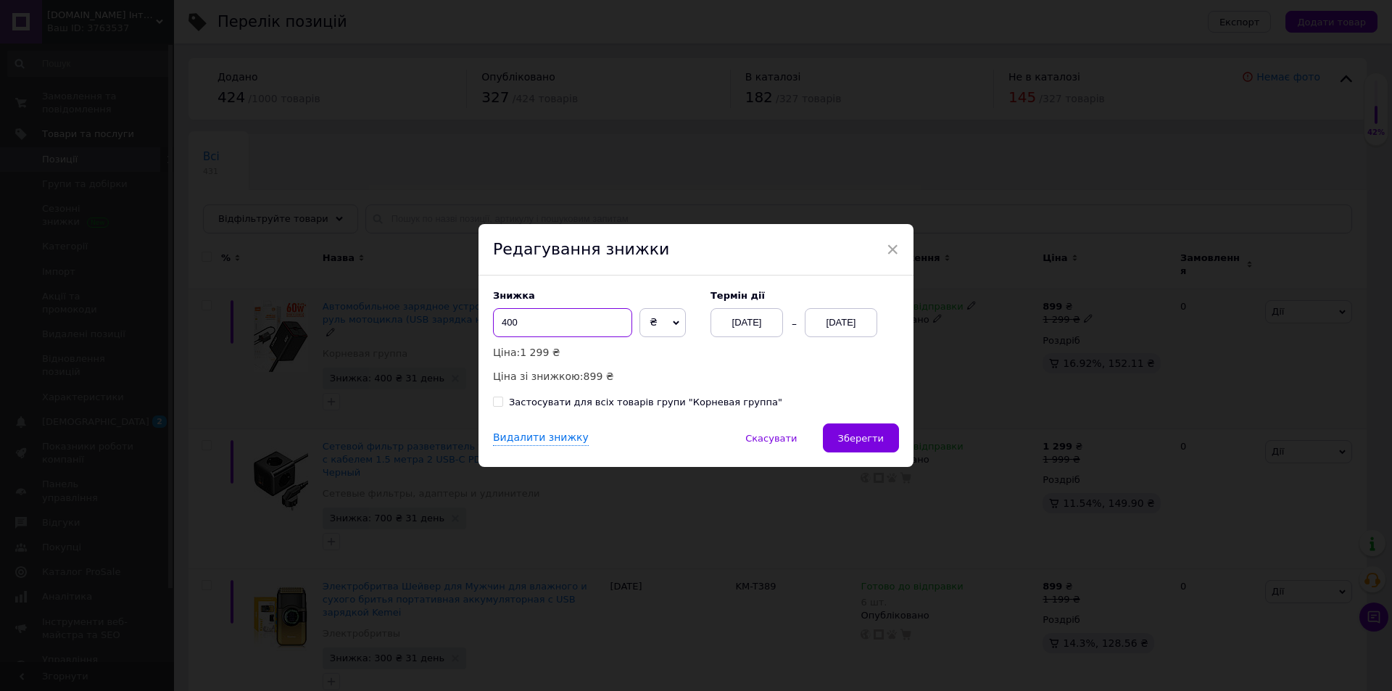
click at [534, 313] on input "400" at bounding box center [562, 322] width 139 height 29
type input "500"
click at [880, 434] on span "Зберегти" at bounding box center [861, 438] width 46 height 11
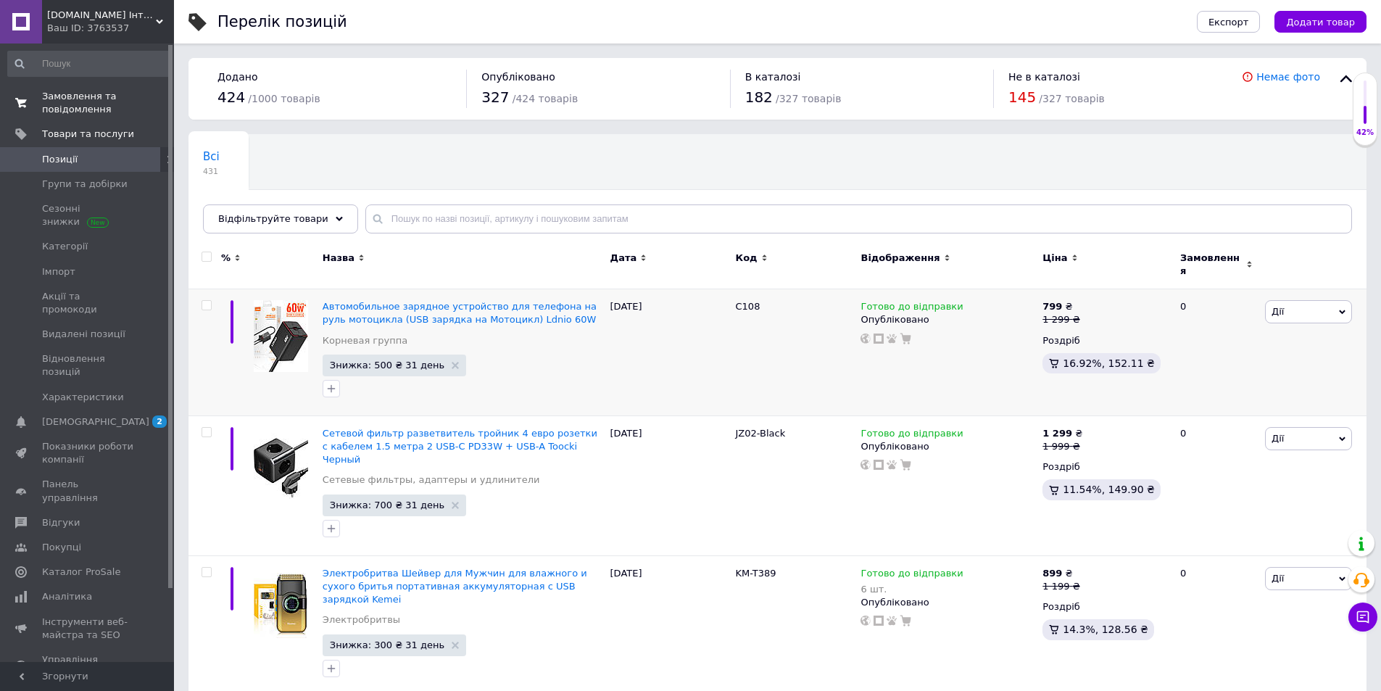
click at [50, 109] on span "Замовлення та повідомлення" at bounding box center [88, 103] width 92 height 26
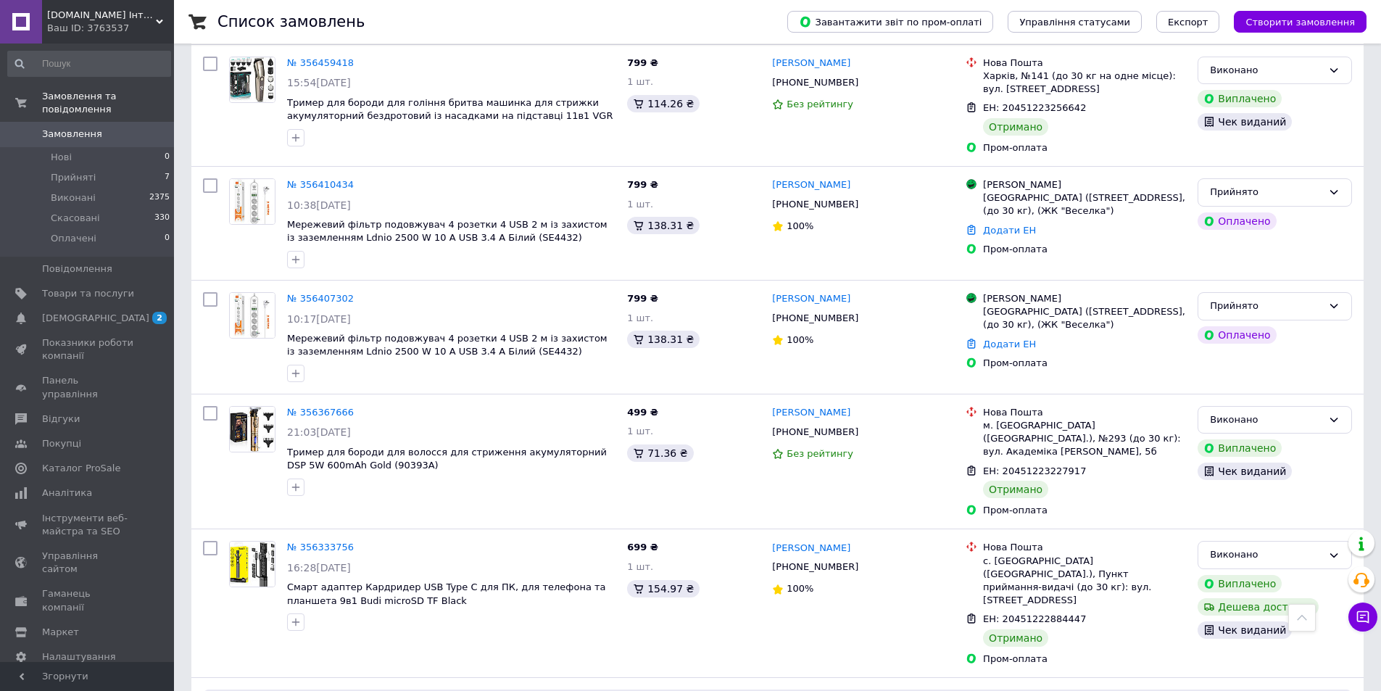
click at [81, 171] on span "Прийняті" at bounding box center [73, 177] width 45 height 13
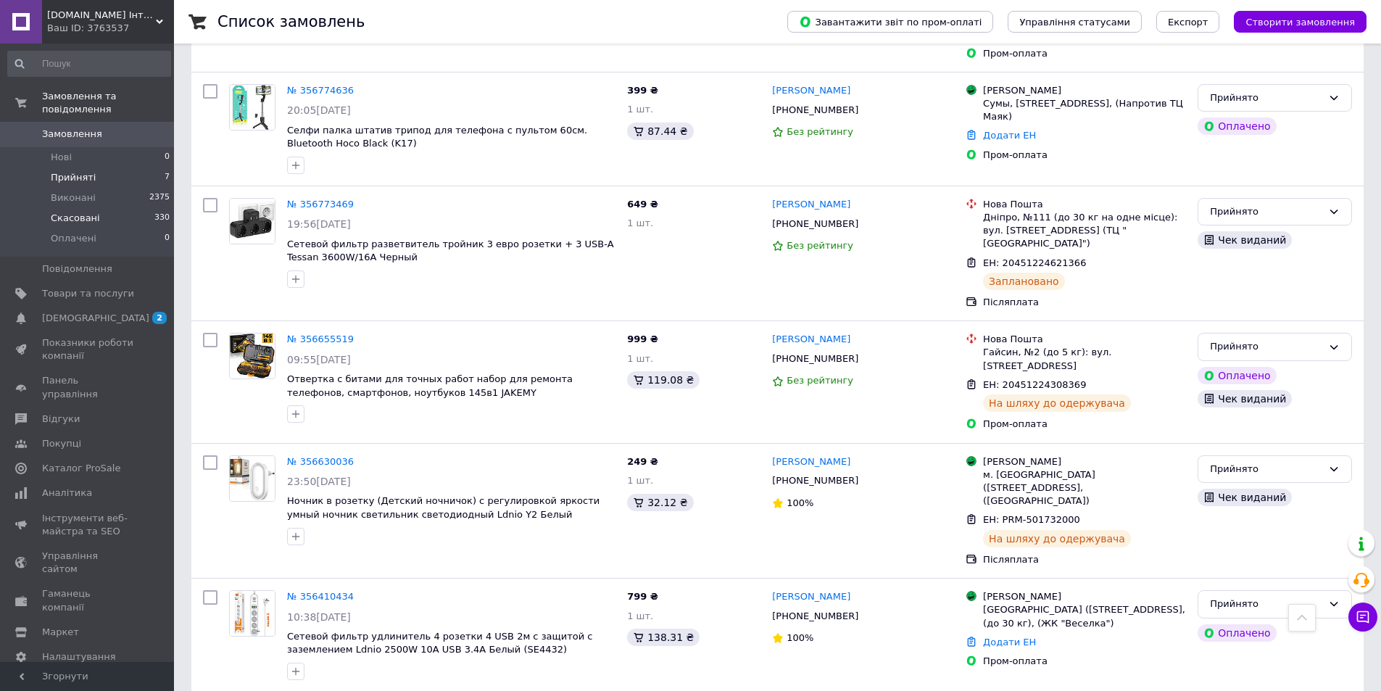
scroll to position [201, 0]
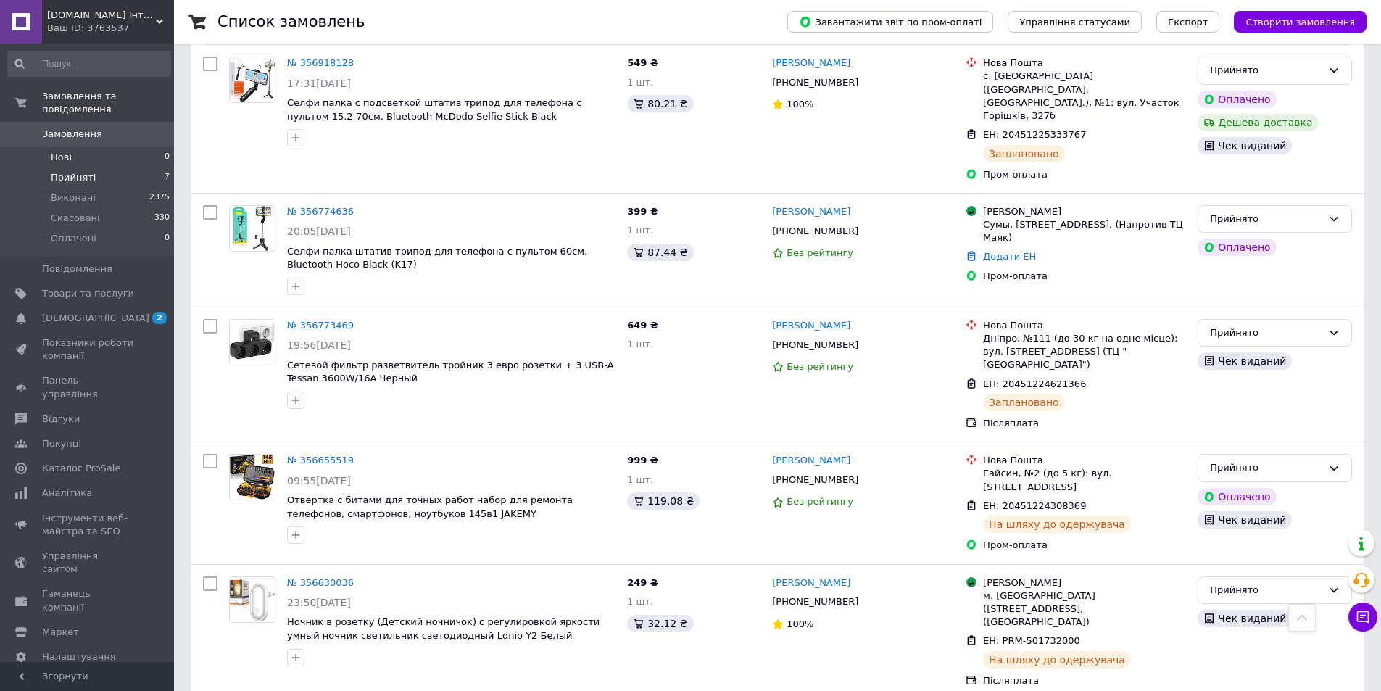
click at [55, 151] on span "Нові" at bounding box center [61, 157] width 21 height 13
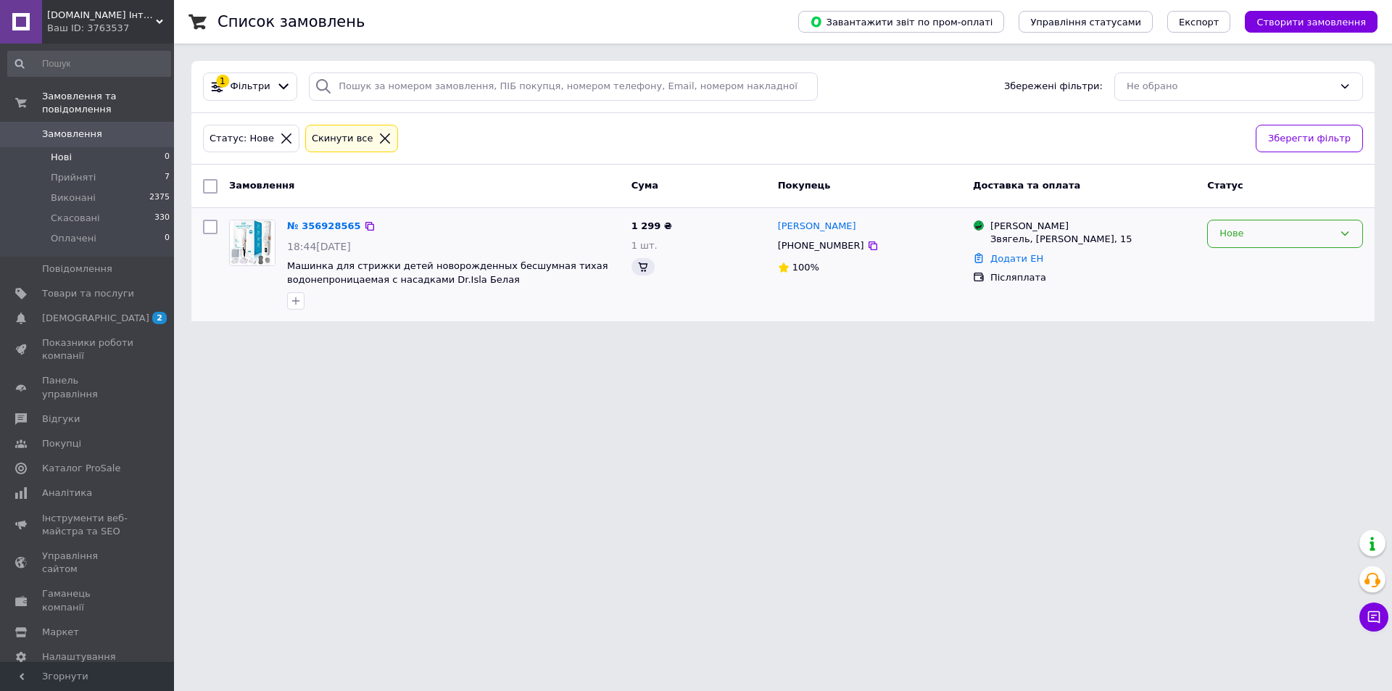
click at [1295, 239] on div "Нове" at bounding box center [1276, 233] width 114 height 15
click at [1282, 268] on li "Прийнято" at bounding box center [1285, 264] width 154 height 27
drag, startPoint x: 354, startPoint y: 225, endPoint x: 518, endPoint y: 173, distance: 172.2
click at [357, 225] on icon at bounding box center [363, 226] width 12 height 12
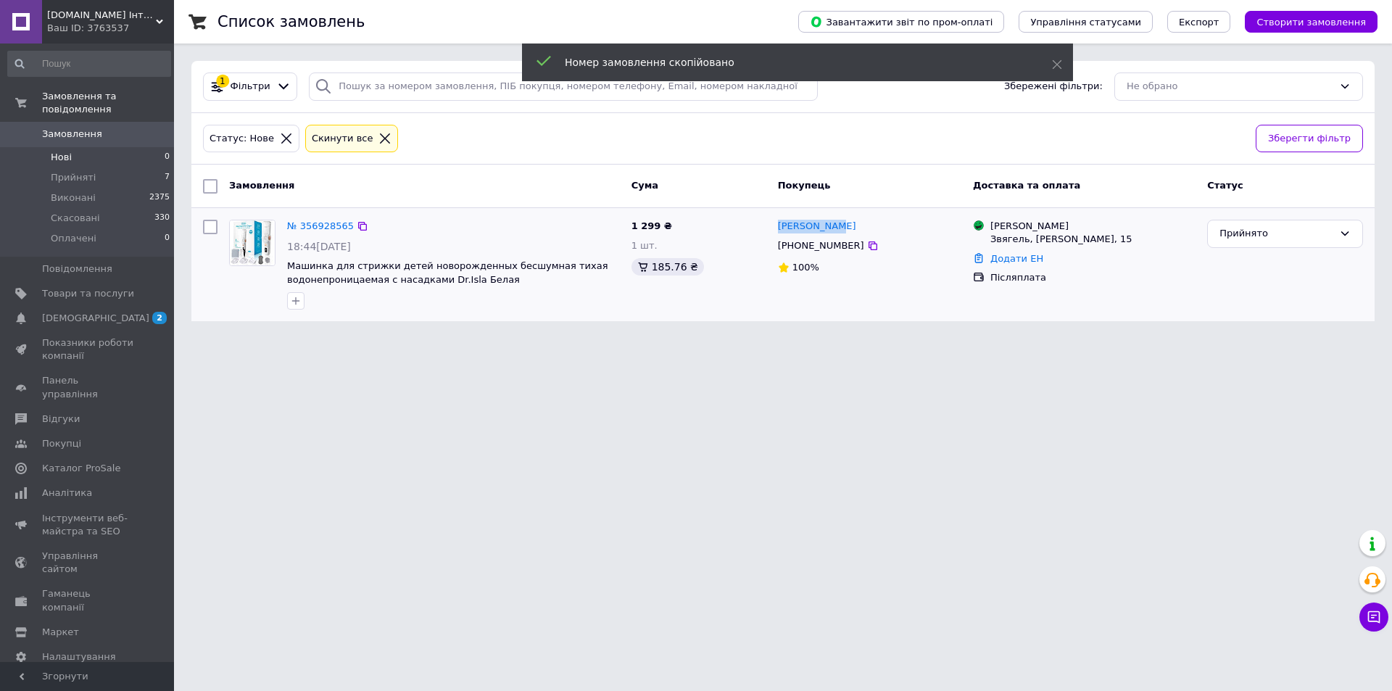
drag, startPoint x: 776, startPoint y: 227, endPoint x: 859, endPoint y: 227, distance: 83.4
click at [859, 227] on div "[PERSON_NAME]" at bounding box center [869, 226] width 186 height 17
copy link "[PERSON_NAME]"
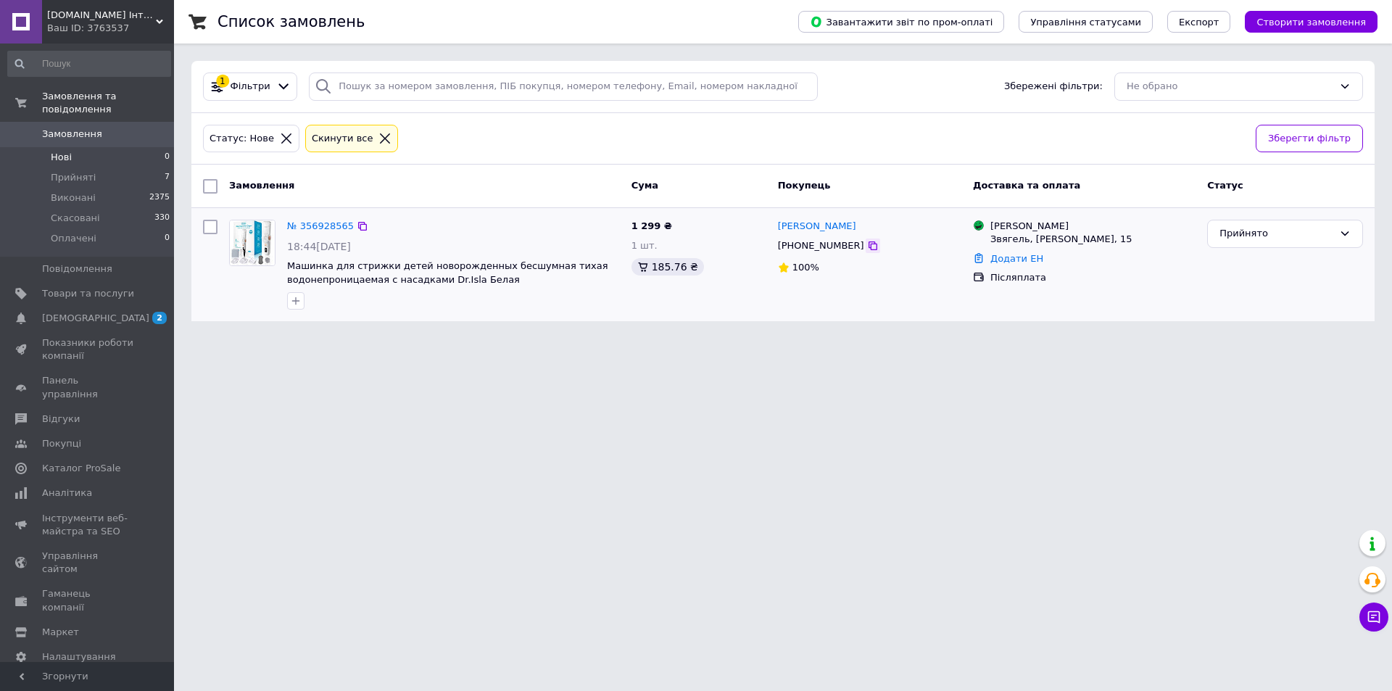
click at [868, 243] on icon at bounding box center [872, 245] width 9 height 9
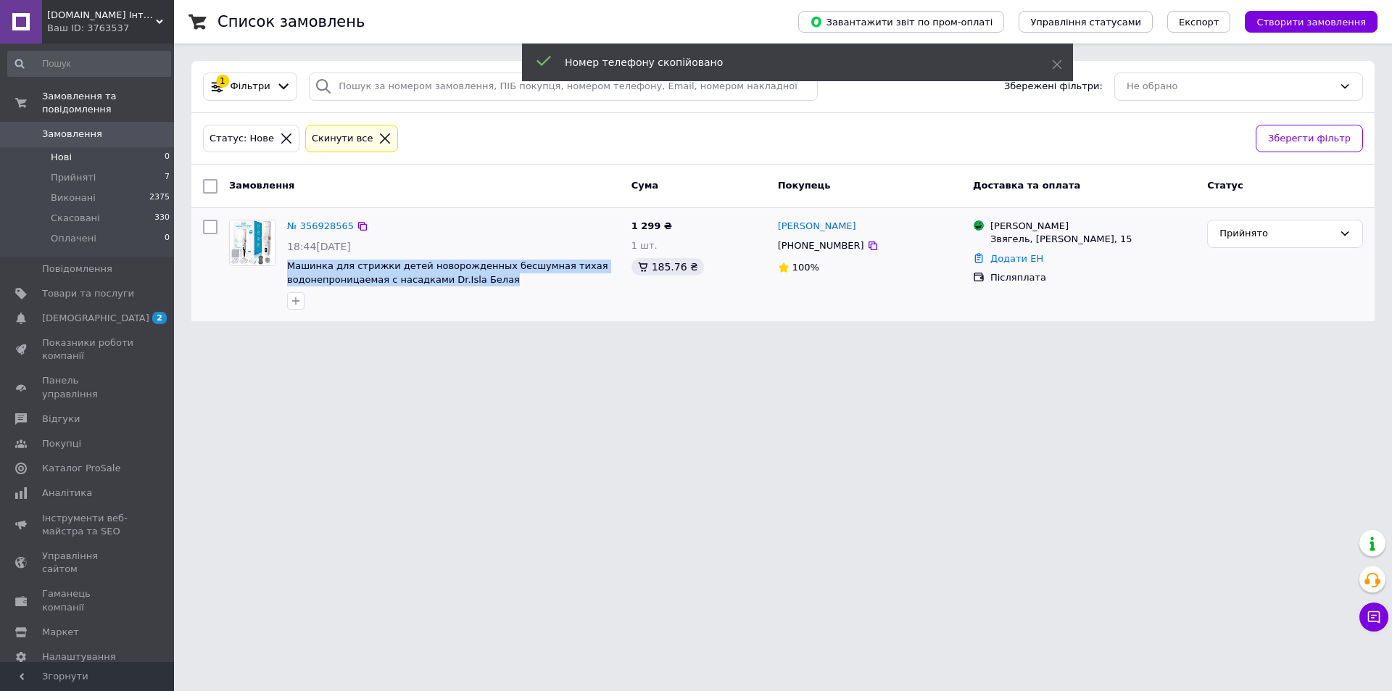
drag, startPoint x: 289, startPoint y: 265, endPoint x: 528, endPoint y: 274, distance: 239.4
click at [528, 274] on span "Машинка для стрижки детей новорожденных бесшумная тихая водонепроницаемая с нас…" at bounding box center [453, 273] width 333 height 27
copy span "Машинка для стрижки детей новорожденных бесшумная тихая водонепроницаемая с нас…"
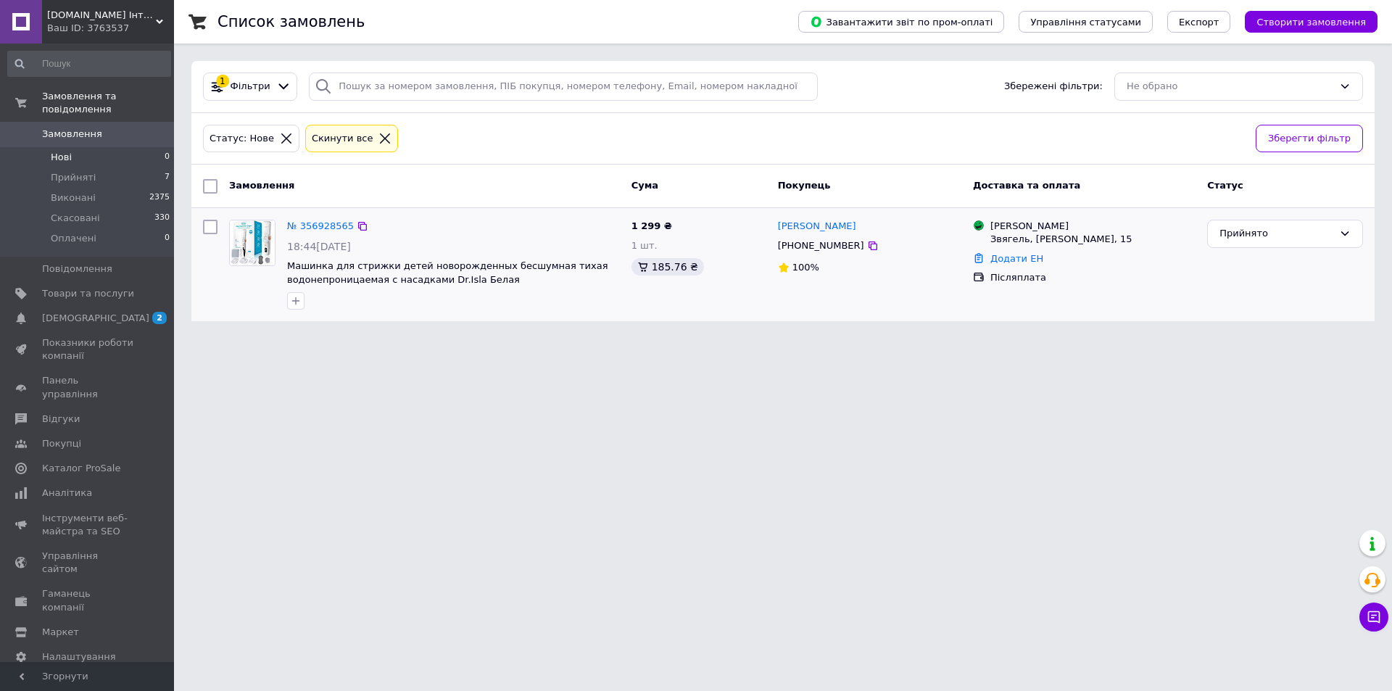
click at [315, 218] on div "№ 356928565" at bounding box center [321, 226] width 70 height 17
click at [323, 224] on link "№ 356928565" at bounding box center [320, 225] width 67 height 11
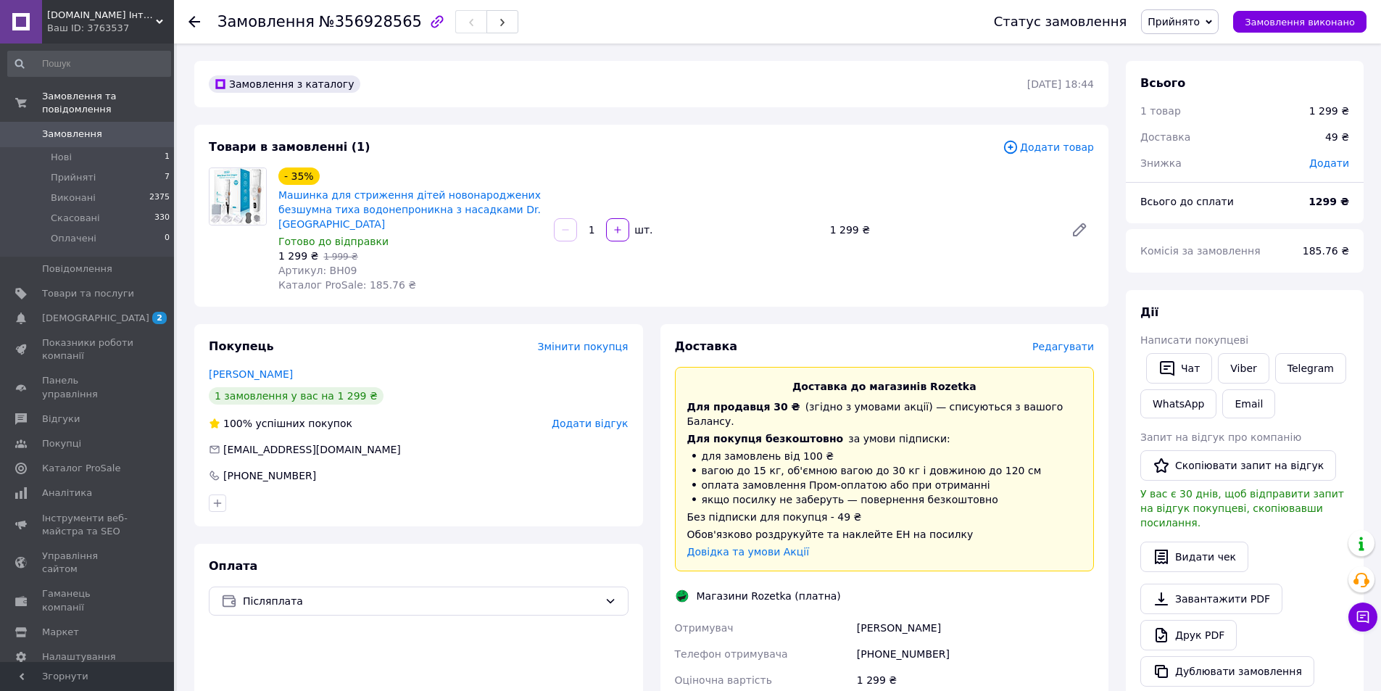
click at [339, 265] on span "Артикул: BH09" at bounding box center [317, 271] width 79 height 12
copy span "BH09"
click at [1062, 341] on span "Редагувати" at bounding box center [1063, 347] width 62 height 12
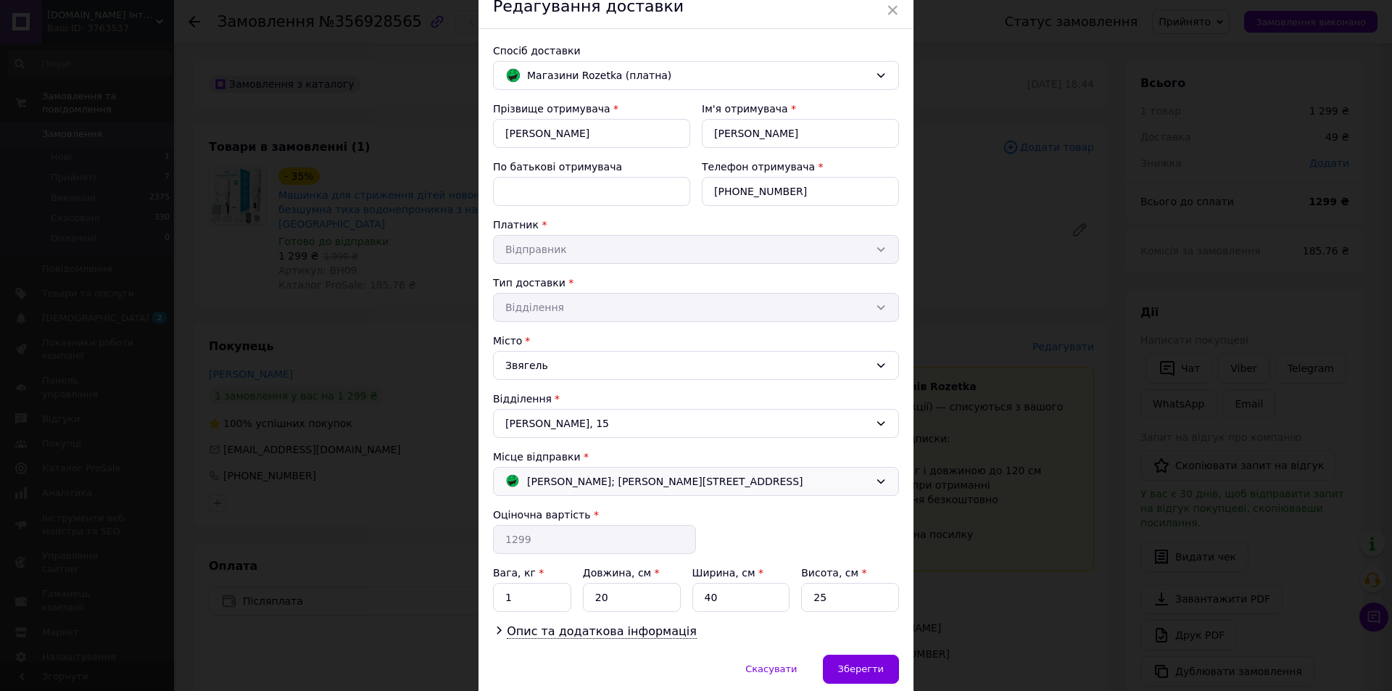
scroll to position [124, 0]
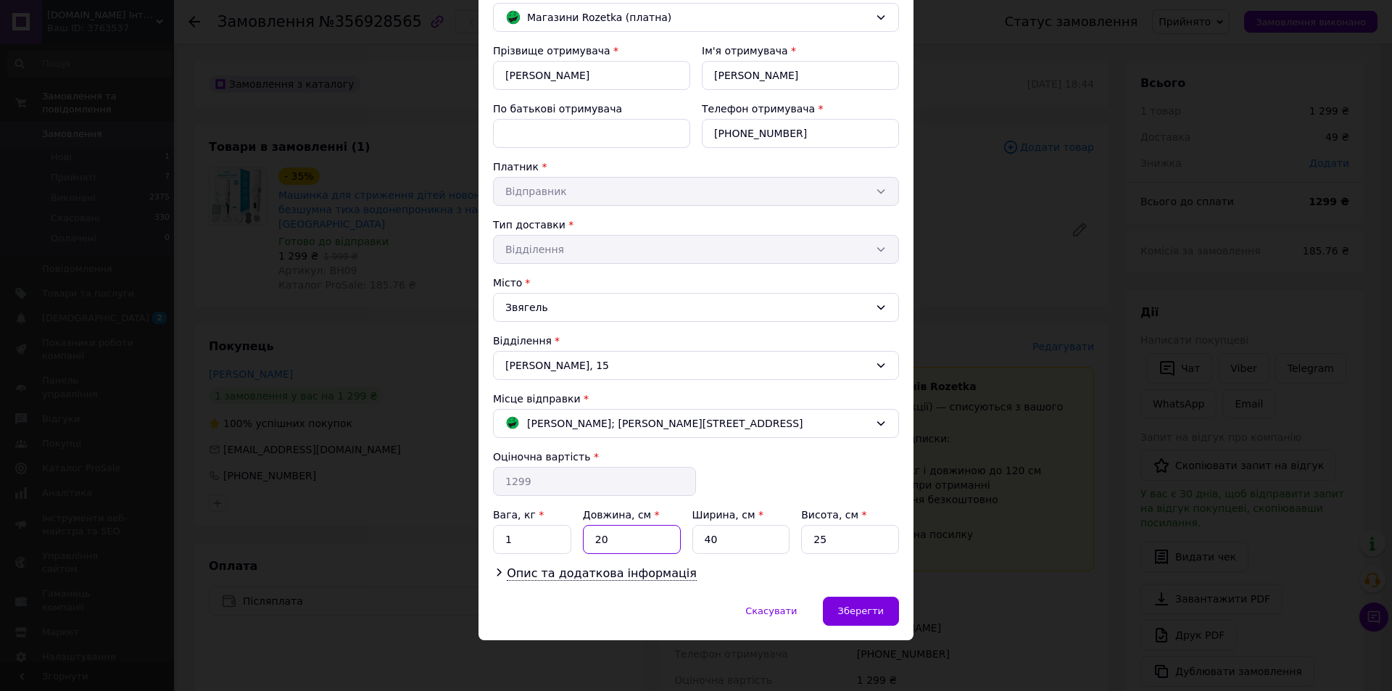
click at [616, 538] on input "20" at bounding box center [632, 539] width 98 height 29
type input "26"
click at [721, 540] on input "40" at bounding box center [741, 539] width 98 height 29
click at [781, 534] on input "17" at bounding box center [741, 539] width 98 height 29
type input "17"
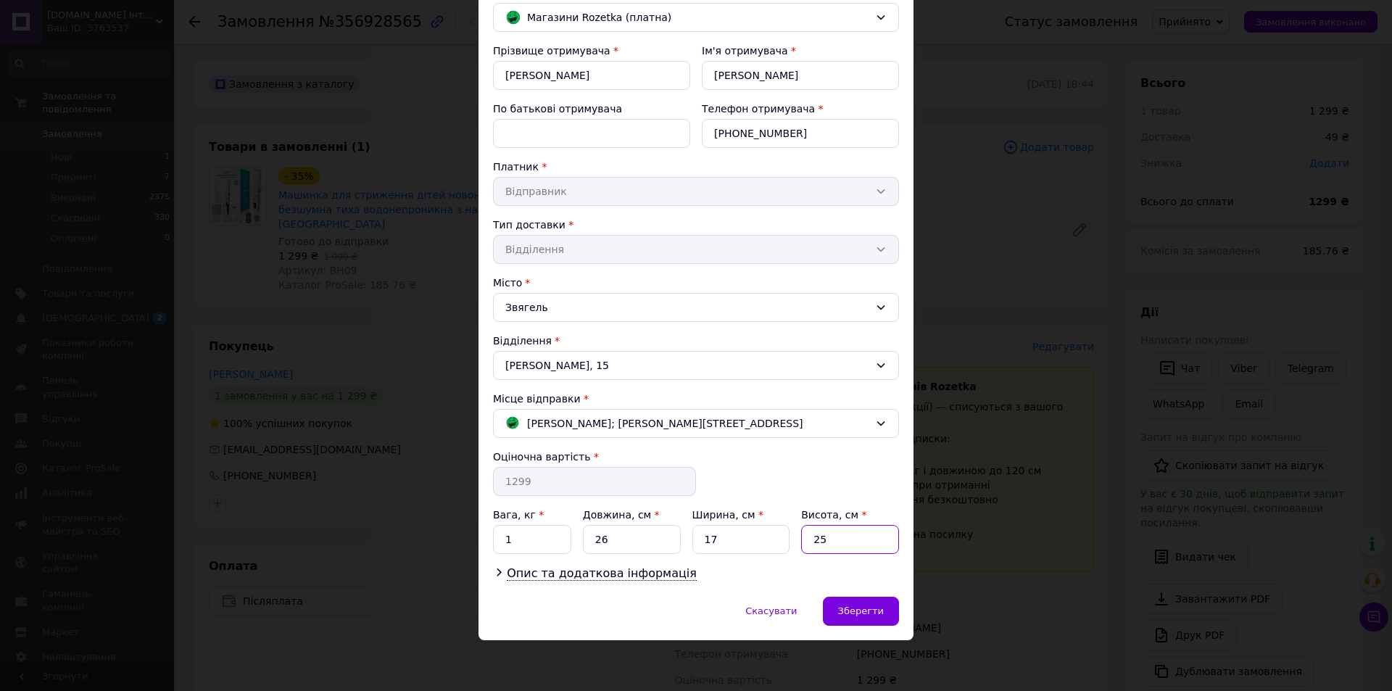
click at [829, 539] on input "25" at bounding box center [850, 539] width 98 height 29
type input "8"
click at [510, 538] on input "1" at bounding box center [532, 539] width 78 height 29
type input "0.5"
click at [554, 577] on span "Опис та додаткова інформація" at bounding box center [602, 573] width 190 height 14
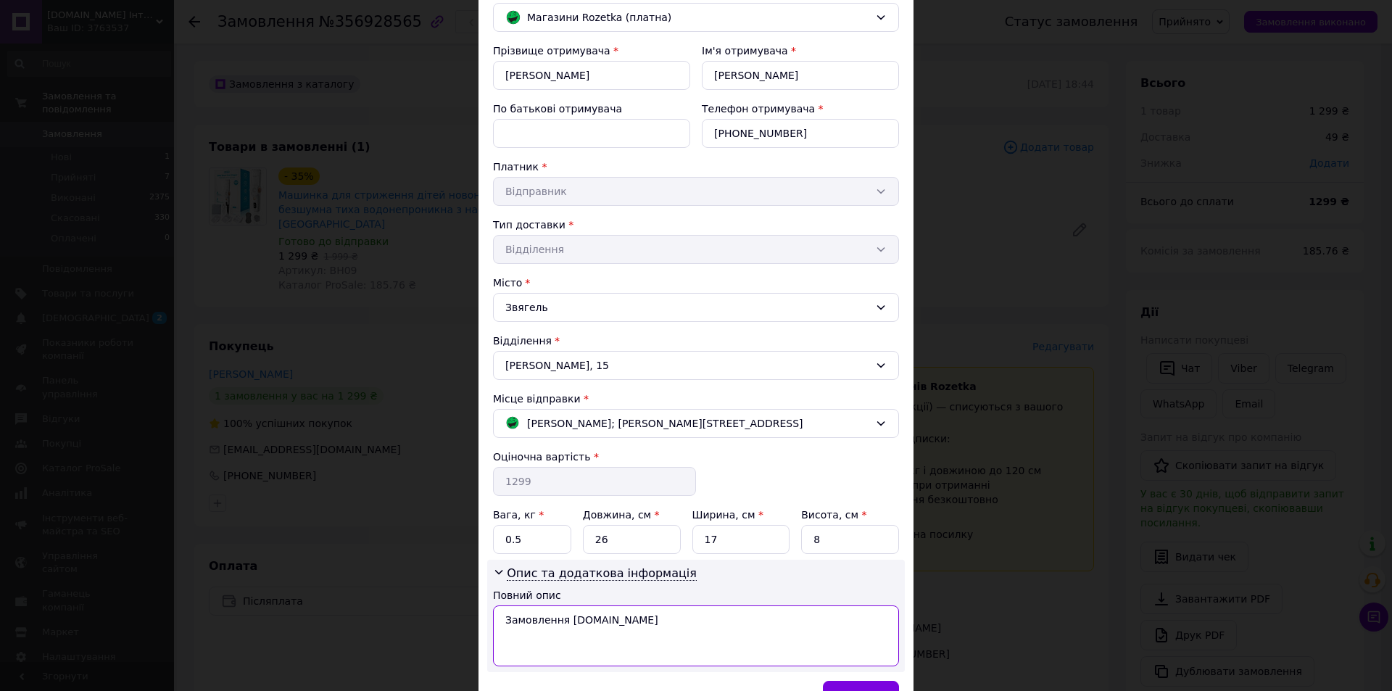
click at [560, 613] on textarea "Замовлення [DOMAIN_NAME]" at bounding box center [696, 635] width 406 height 61
paste textarea "BH09"
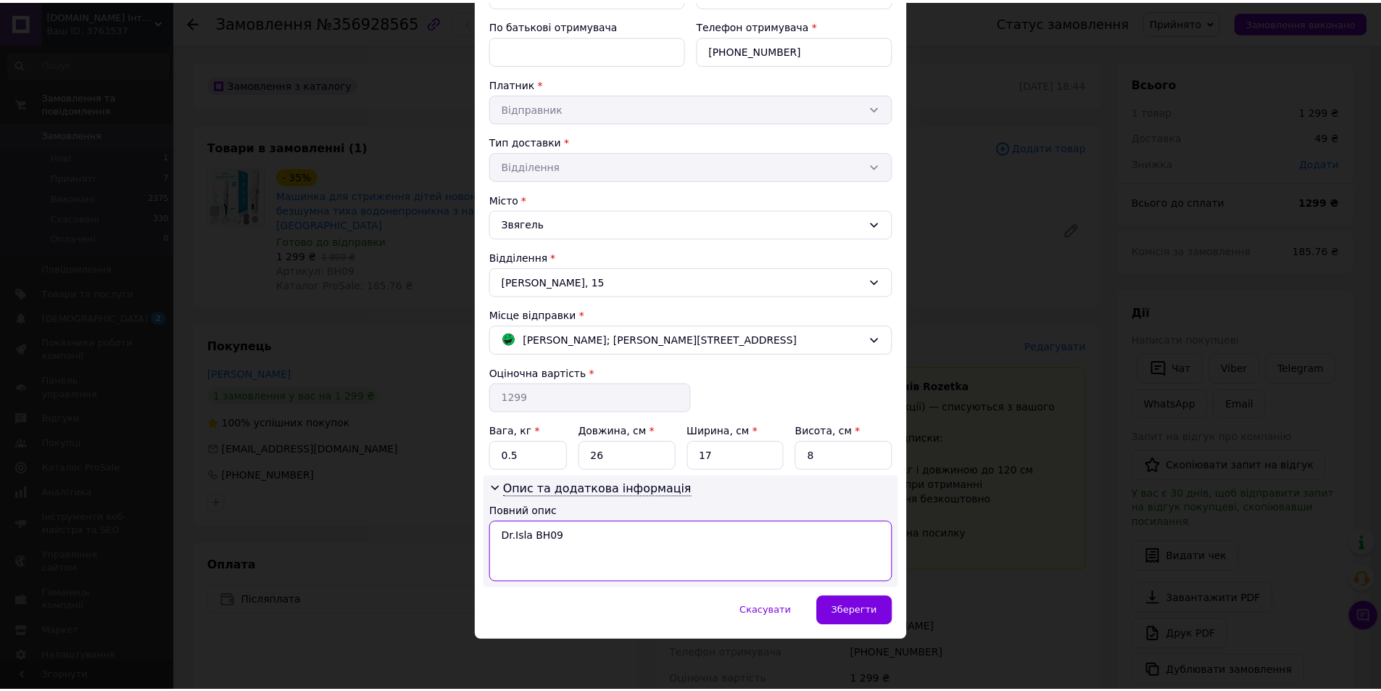
scroll to position [208, 0]
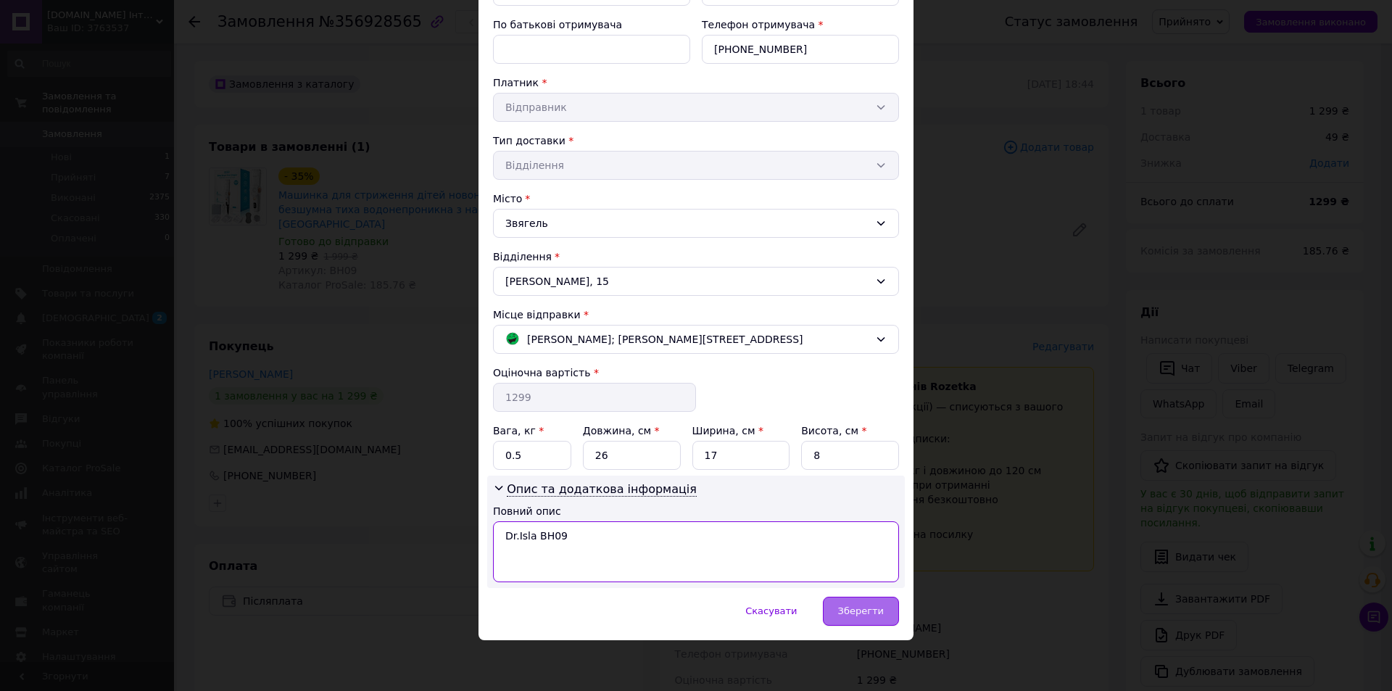
type textarea "Dr.Isla BH09"
click at [848, 599] on div "Зберегти" at bounding box center [861, 611] width 76 height 29
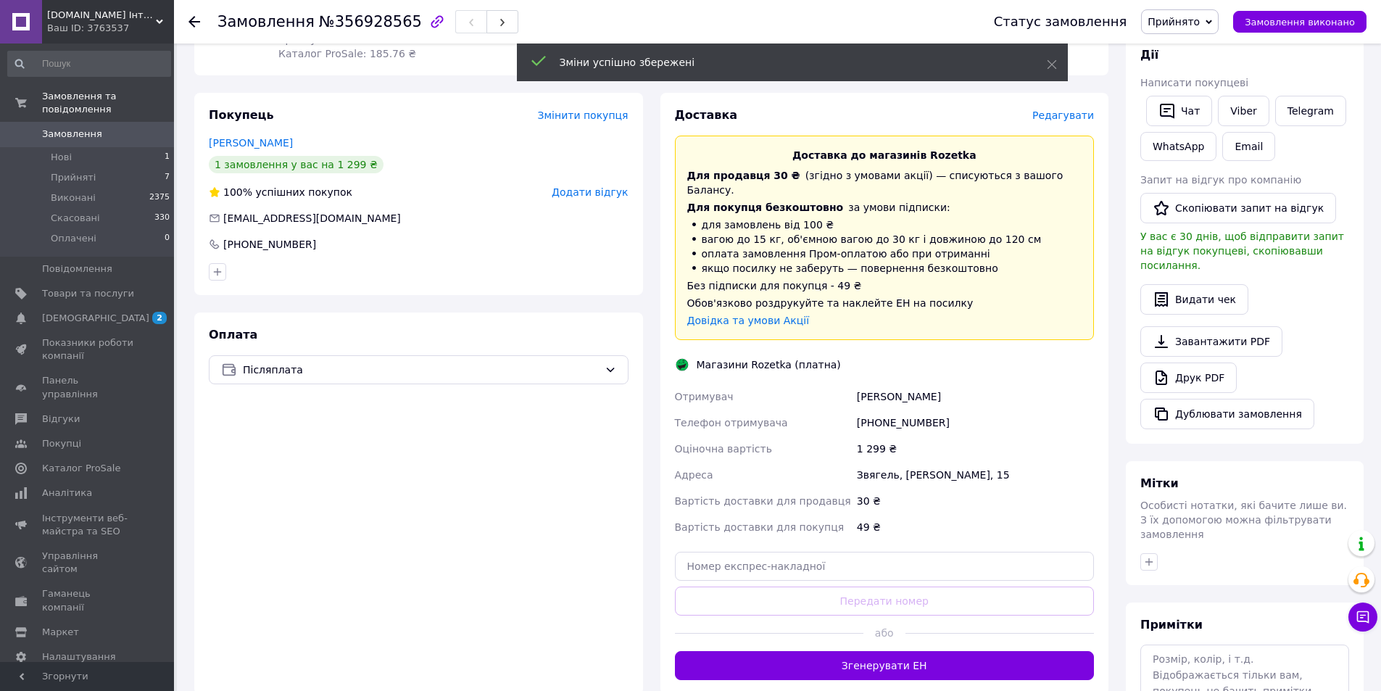
scroll to position [362, 0]
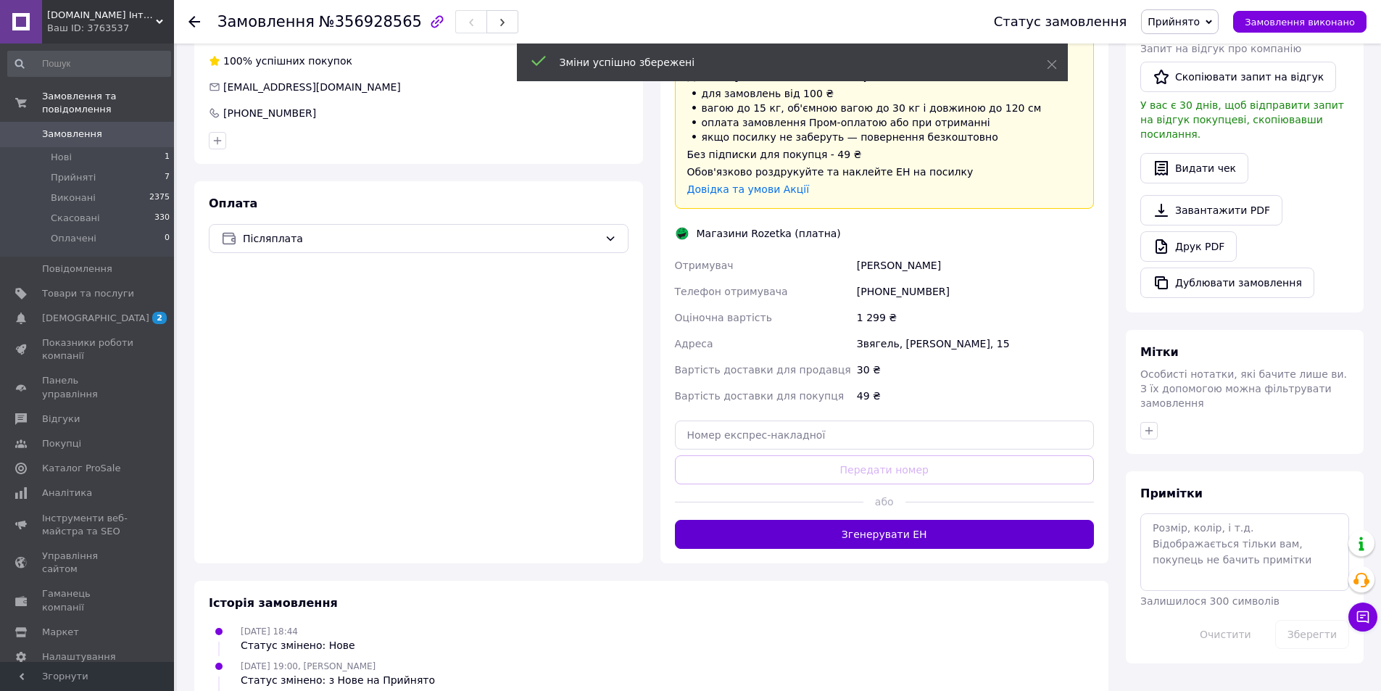
click at [878, 520] on button "Згенерувати ЕН" at bounding box center [885, 534] width 420 height 29
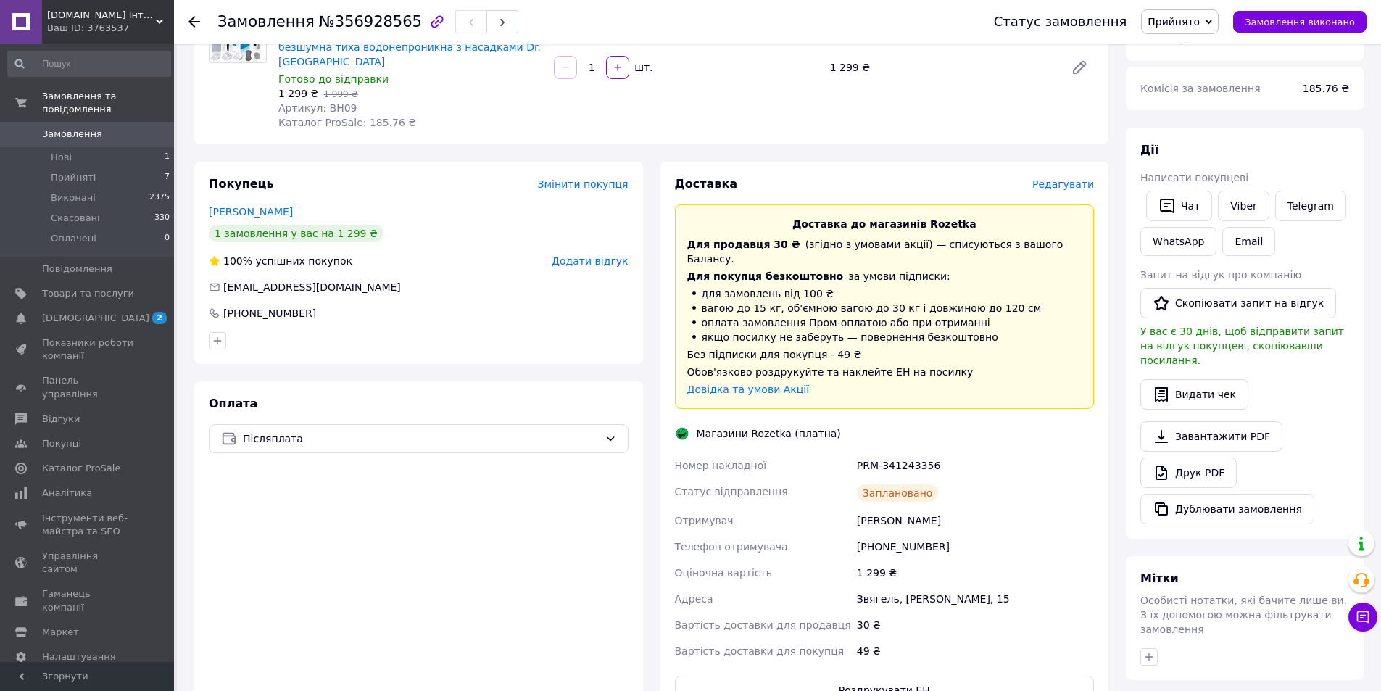
scroll to position [145, 0]
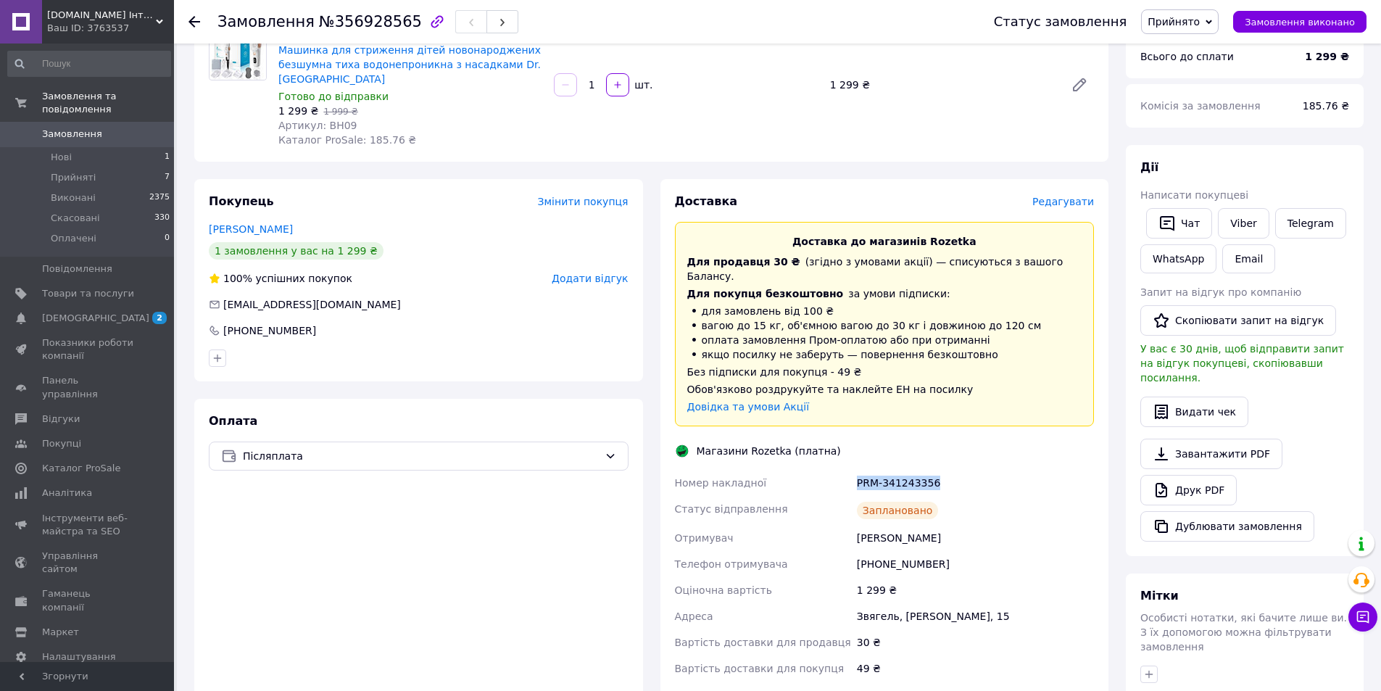
drag, startPoint x: 855, startPoint y: 455, endPoint x: 951, endPoint y: 452, distance: 95.8
click at [951, 470] on div "PRM-341243356" at bounding box center [975, 483] width 243 height 26
copy div "PRM-341243356"
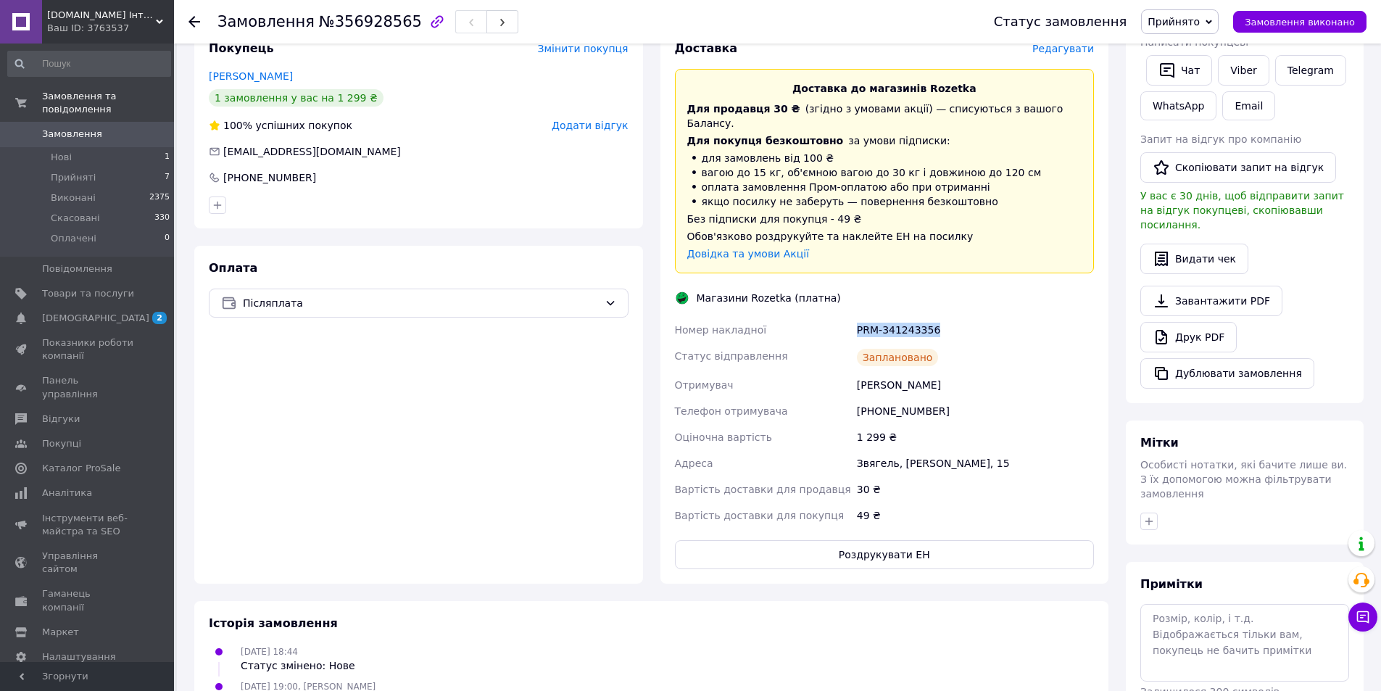
scroll to position [402, 0]
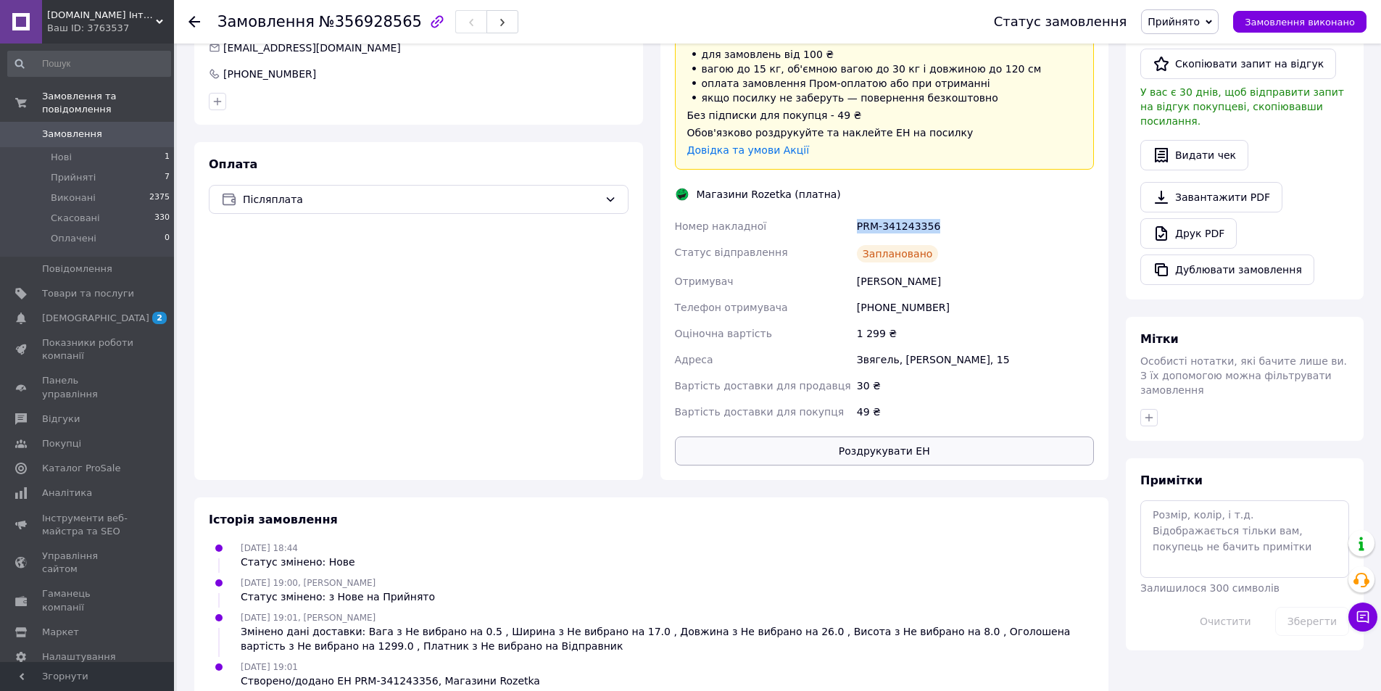
click at [849, 436] on button "Роздрукувати ЕН" at bounding box center [885, 450] width 420 height 29
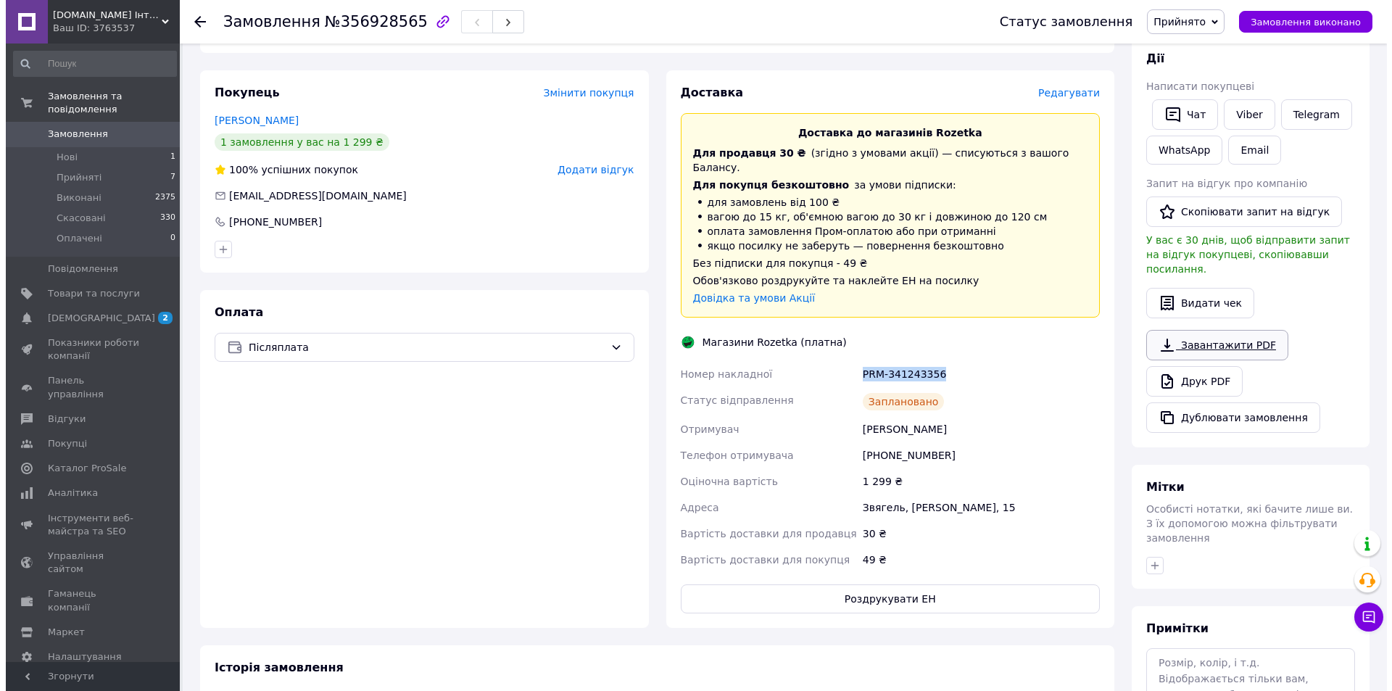
scroll to position [257, 0]
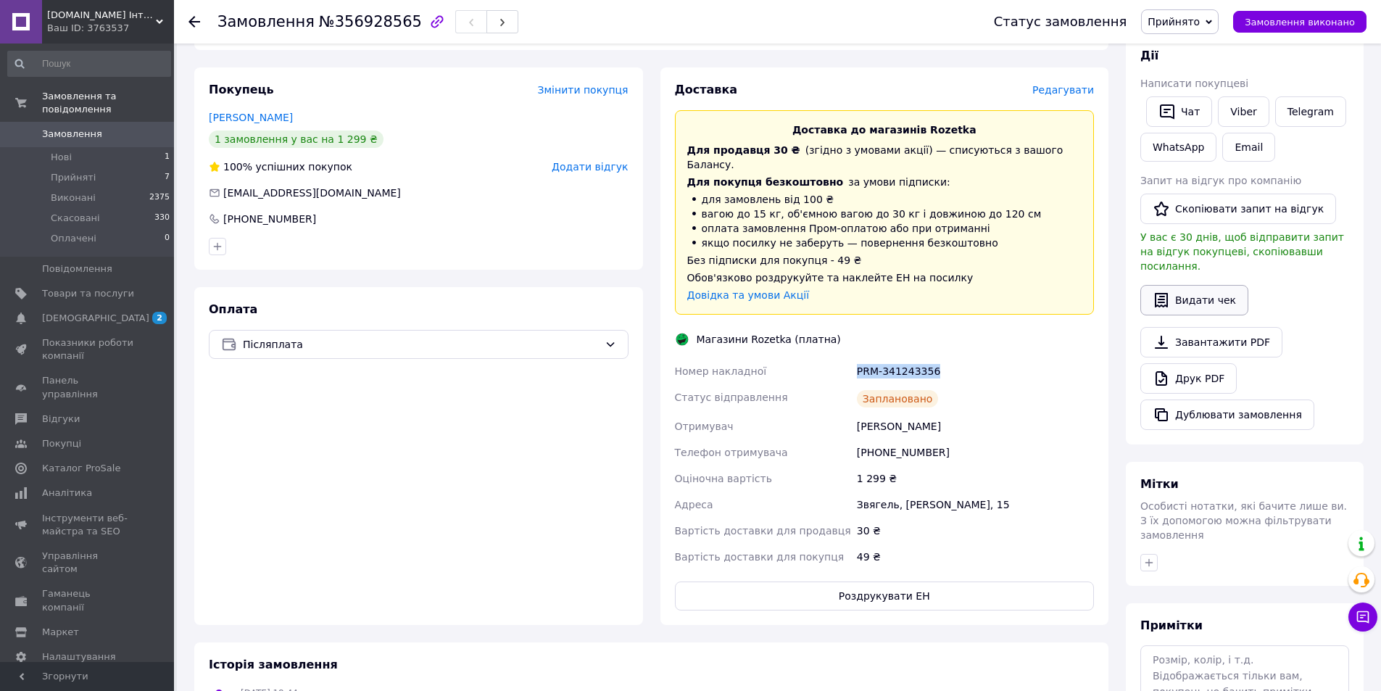
click at [1172, 294] on button "Видати чек" at bounding box center [1194, 300] width 108 height 30
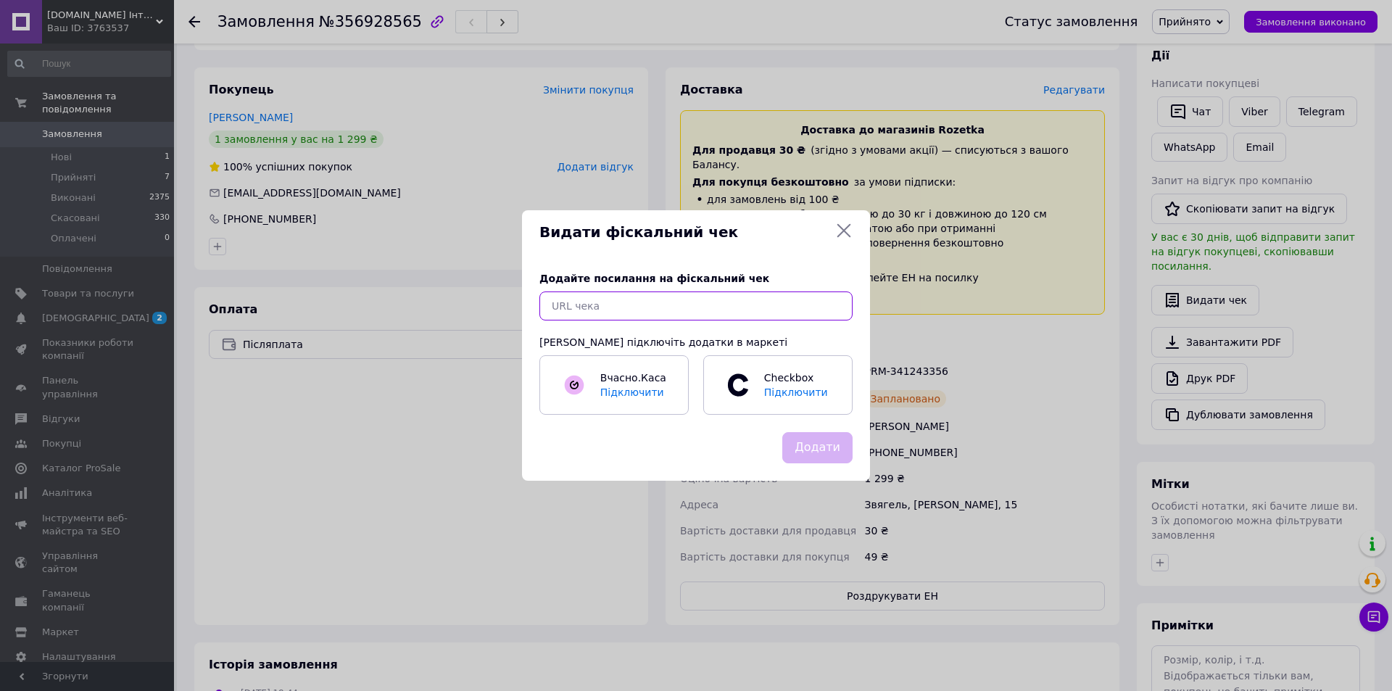
click at [652, 307] on input "text" at bounding box center [695, 305] width 313 height 29
paste input "[URL][DOMAIN_NAME]"
type input "[URL][DOMAIN_NAME]"
click at [817, 440] on button "Додати" at bounding box center [817, 447] width 70 height 31
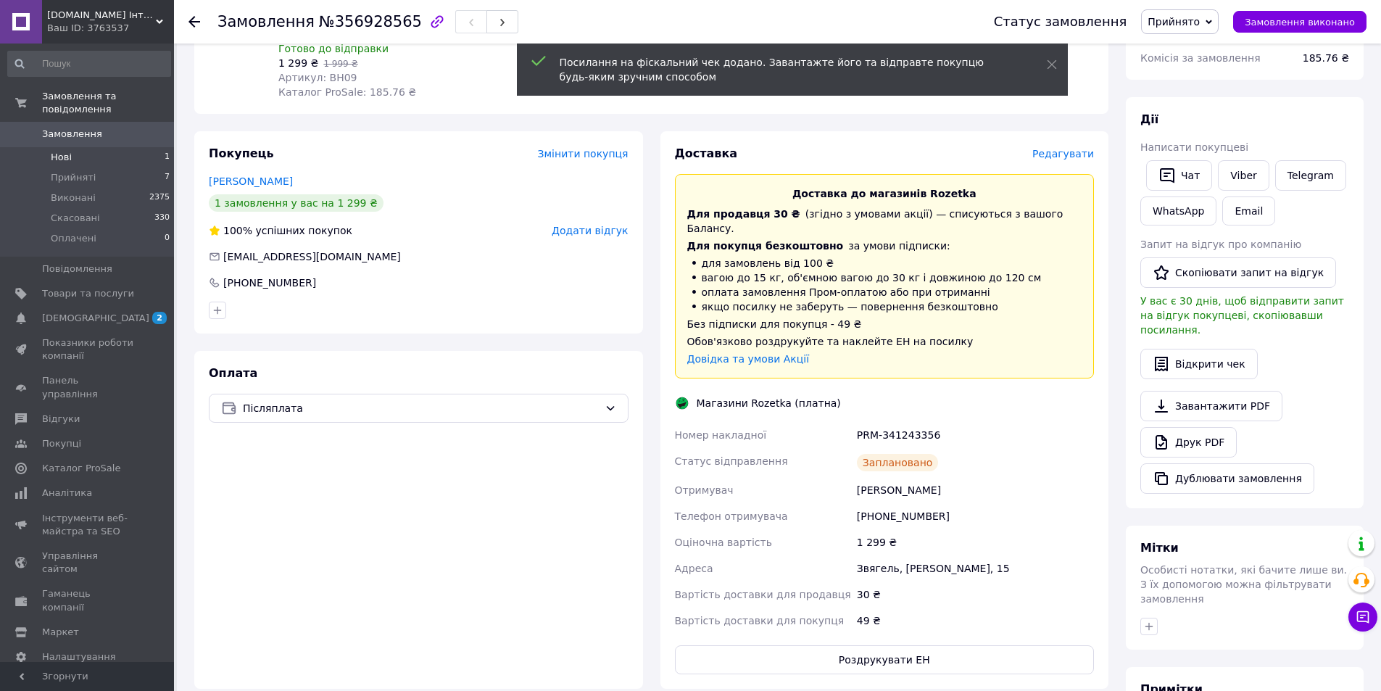
scroll to position [112, 0]
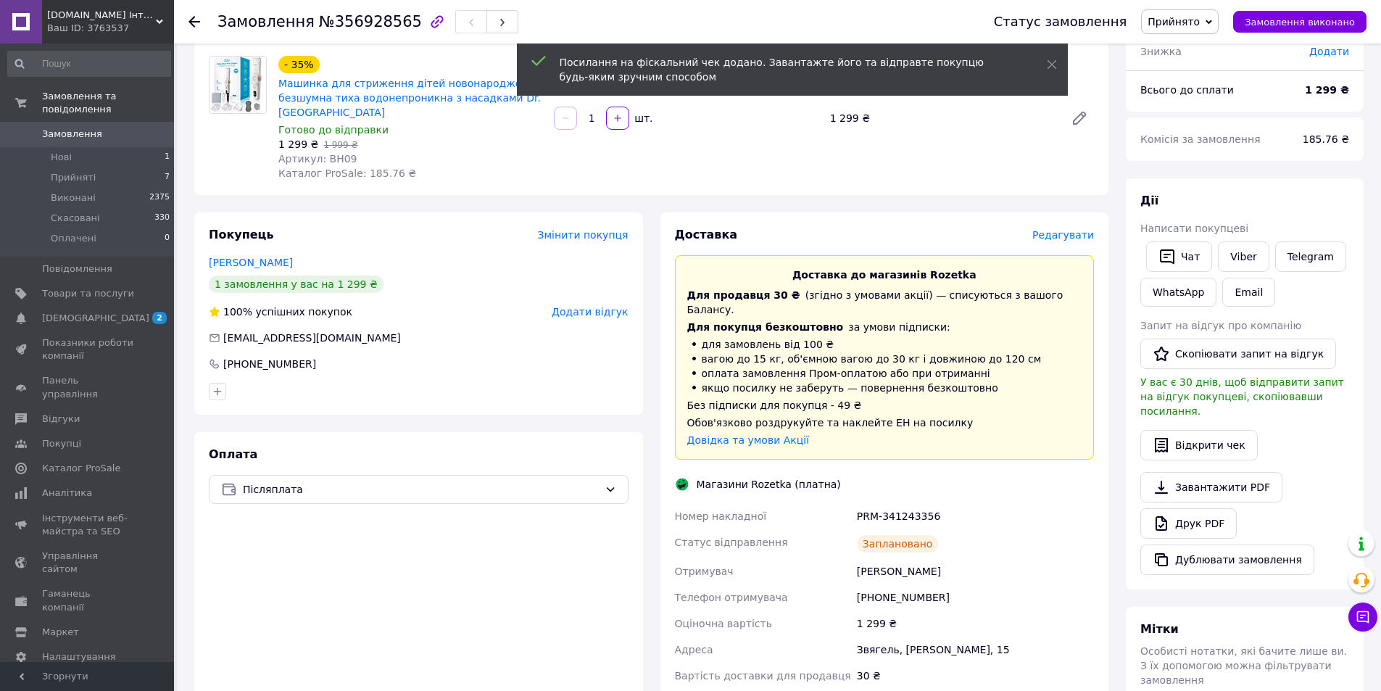
click at [75, 128] on span "Замовлення" at bounding box center [72, 134] width 60 height 13
